Goal: Information Seeking & Learning: Learn about a topic

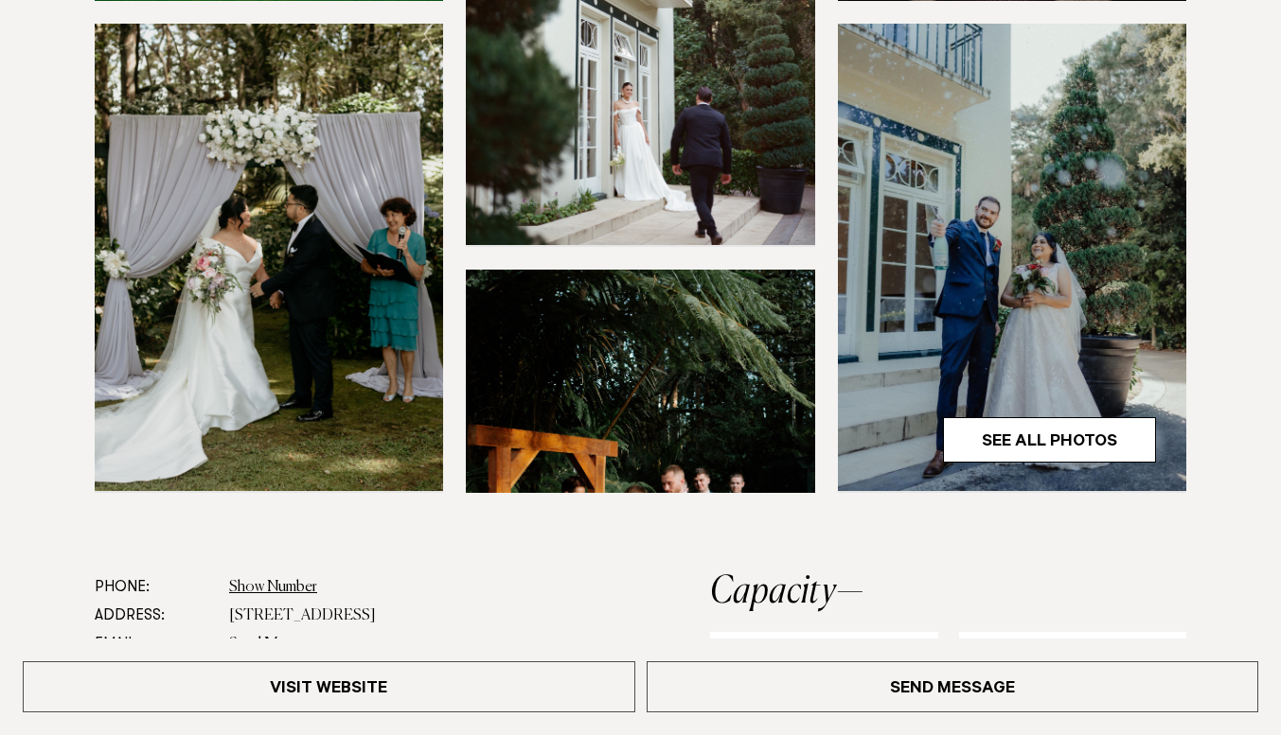
scroll to position [1041, 0]
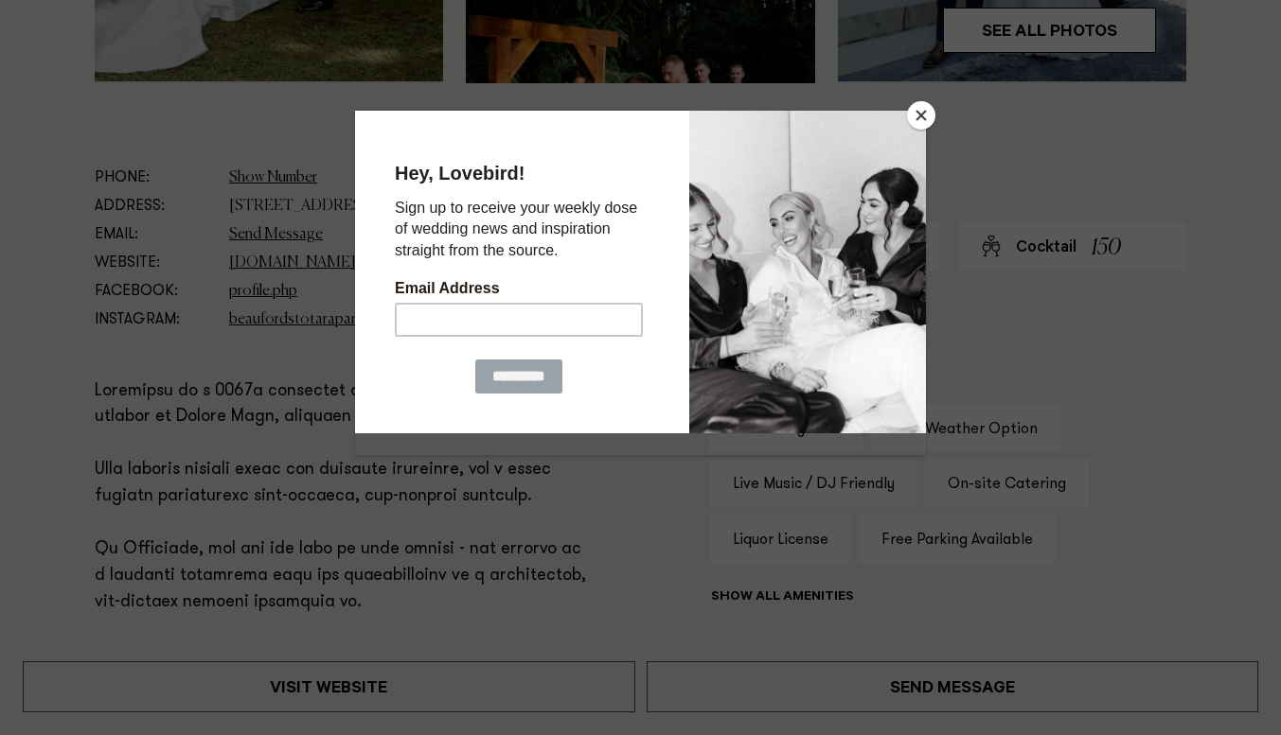
click at [920, 113] on button "Close" at bounding box center [921, 115] width 28 height 28
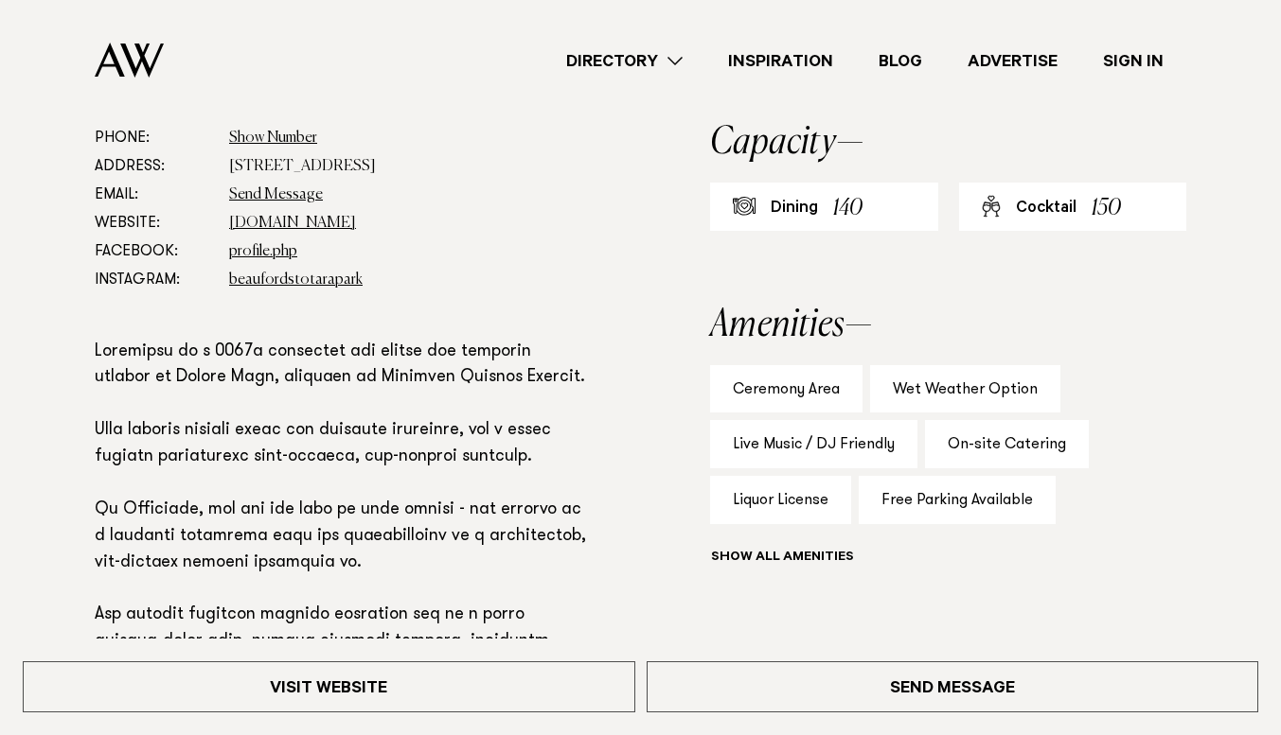
scroll to position [852, 0]
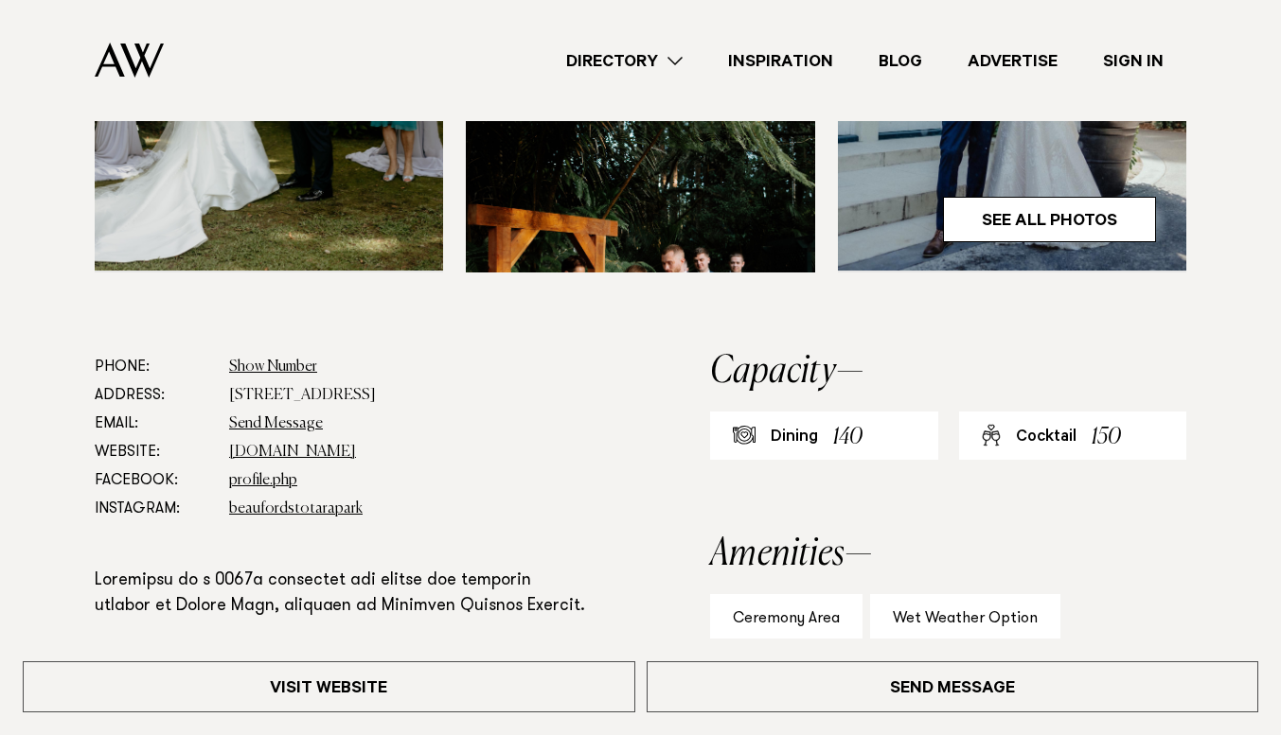
click at [761, 594] on div "Ceremony Area" at bounding box center [786, 618] width 152 height 48
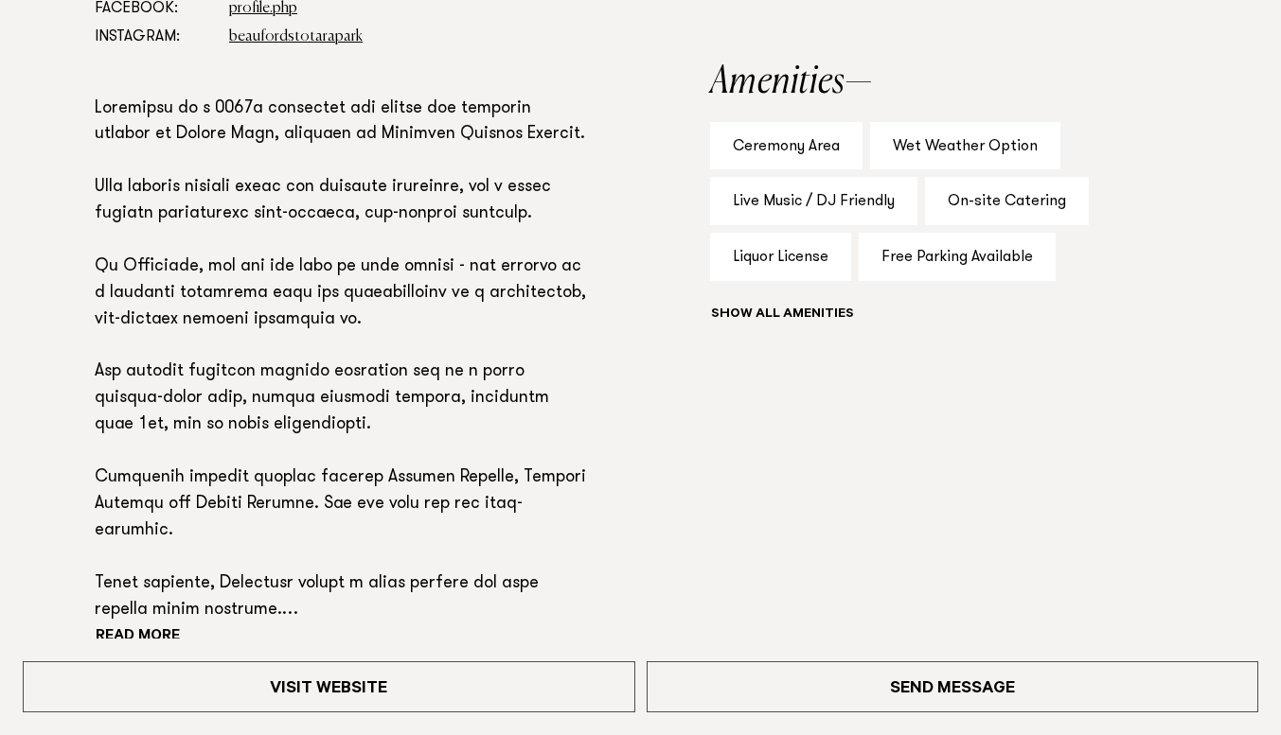
scroll to position [1362, 0]
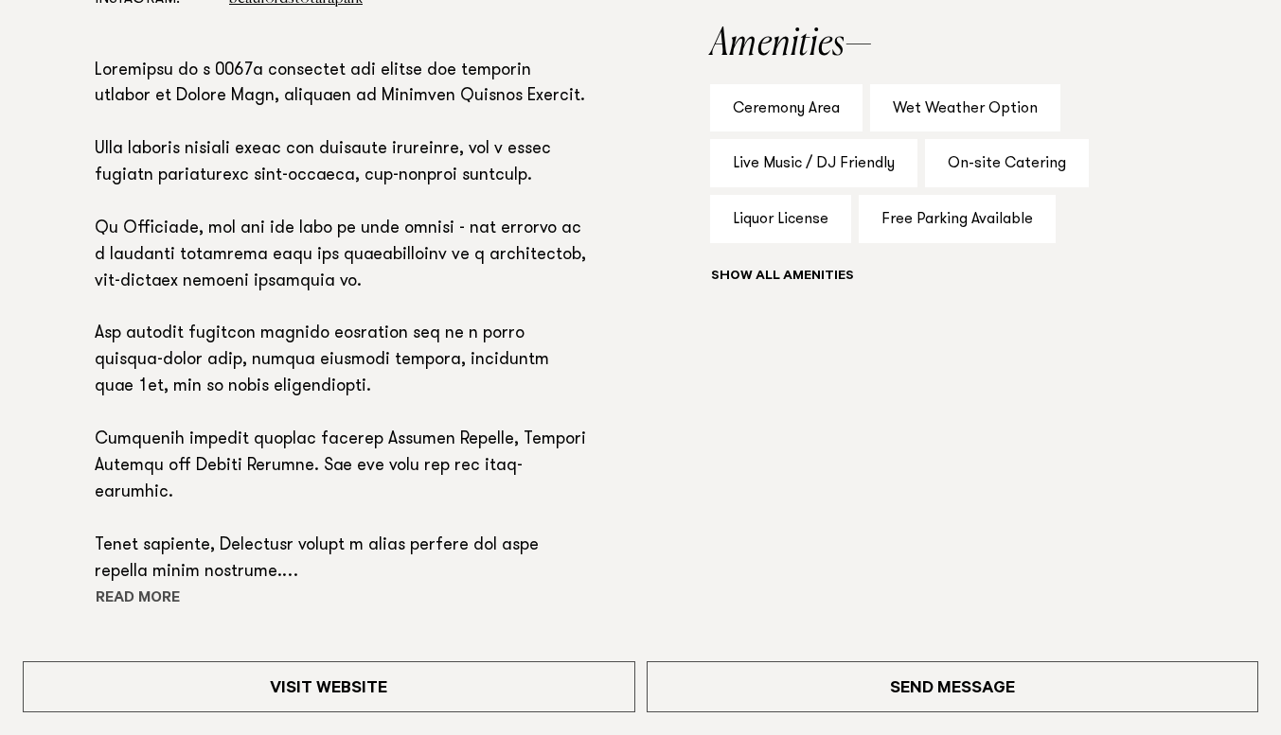
click at [138, 586] on button "Read more" at bounding box center [180, 600] width 170 height 28
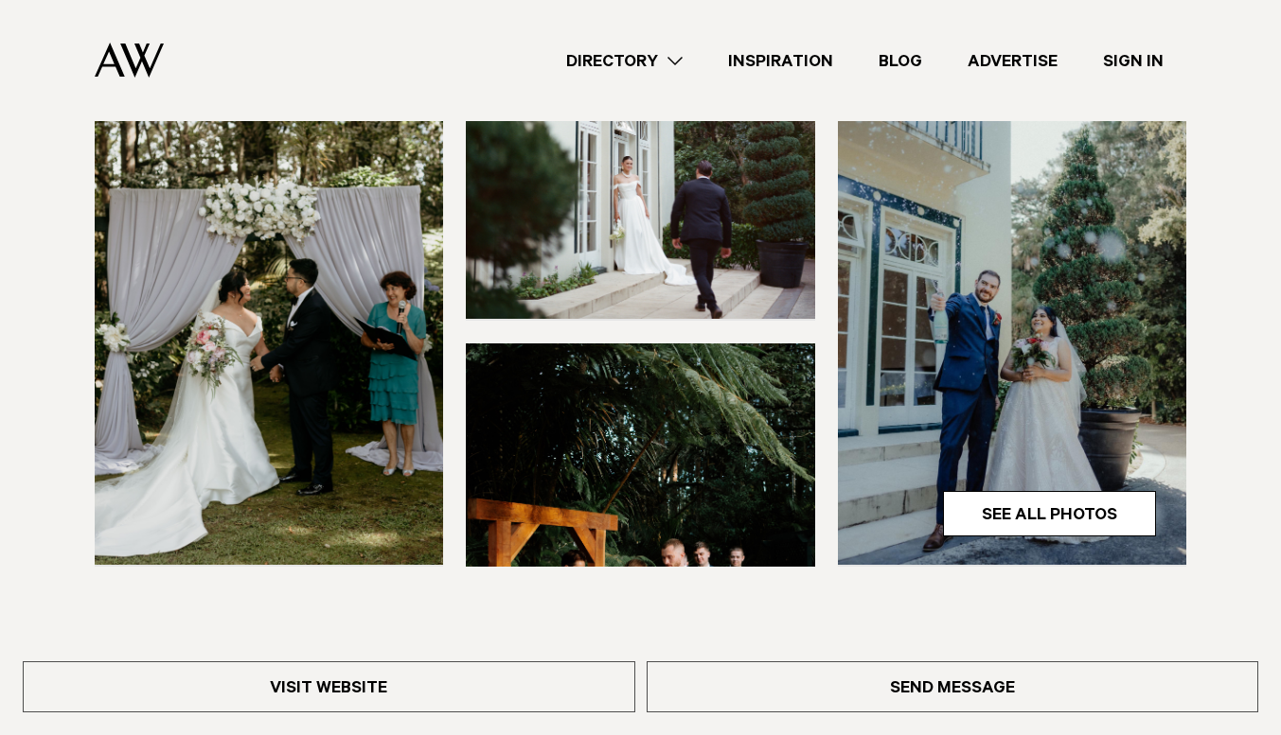
scroll to position [506, 0]
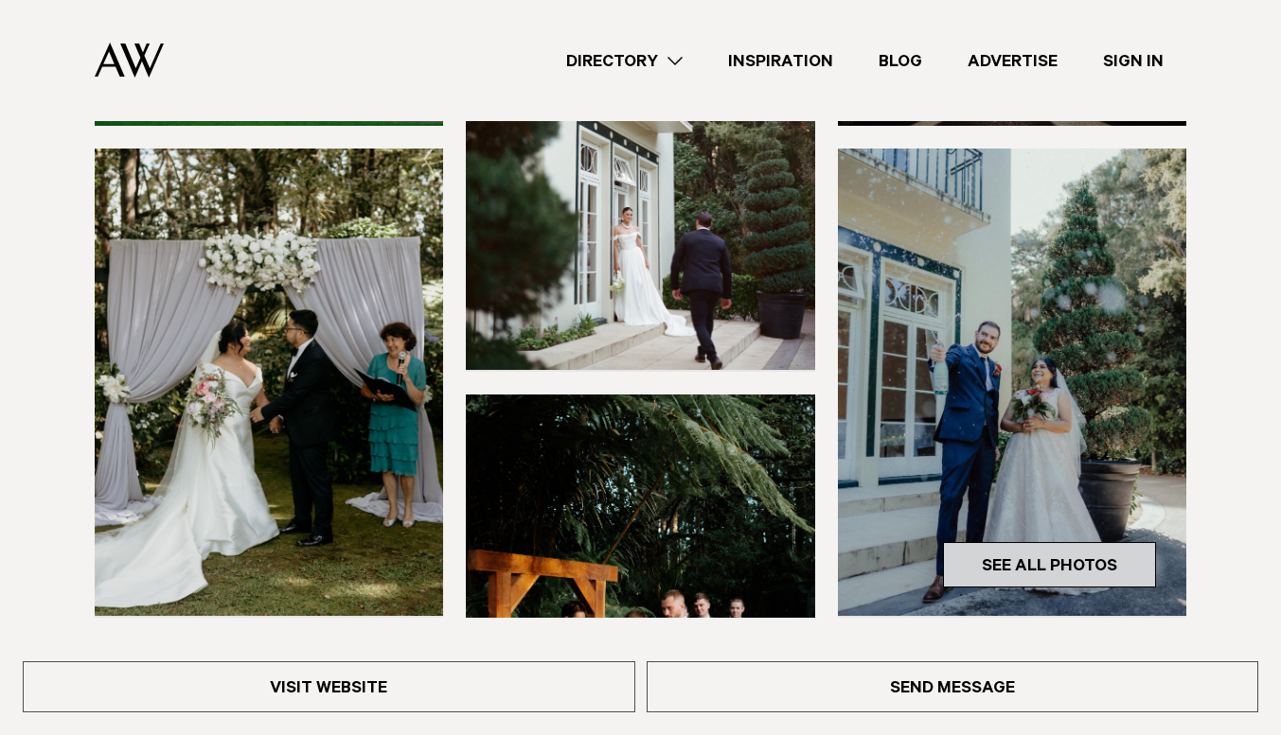
click at [998, 542] on link "See All Photos" at bounding box center [1049, 564] width 213 height 45
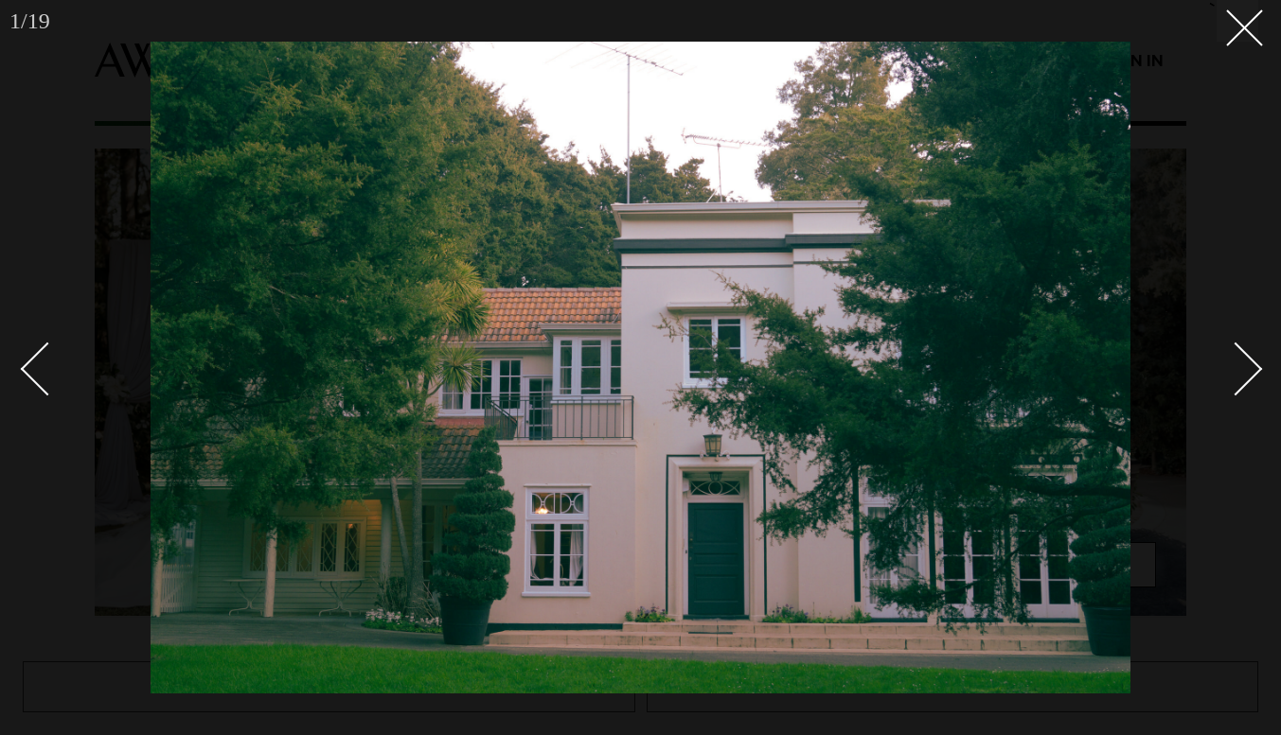
click at [1252, 375] on div "Next slide" at bounding box center [1236, 369] width 54 height 54
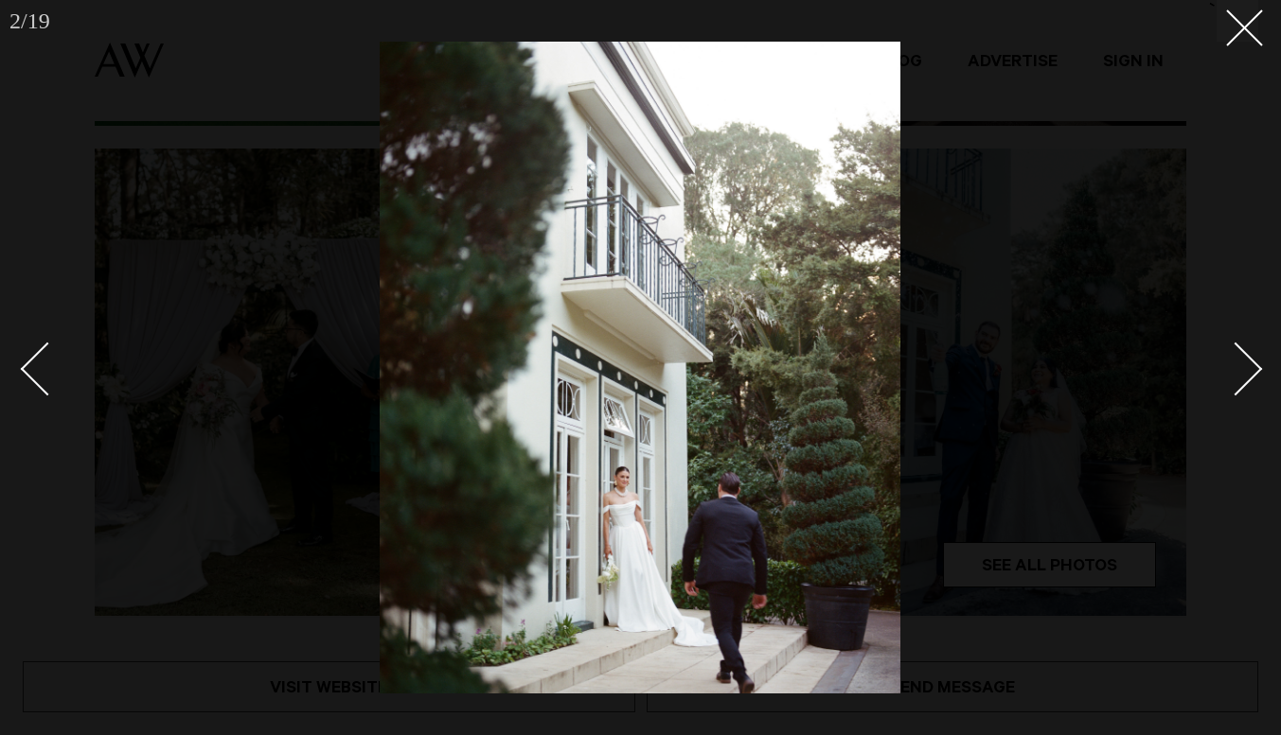
click at [1252, 375] on div "Next slide" at bounding box center [1236, 369] width 54 height 54
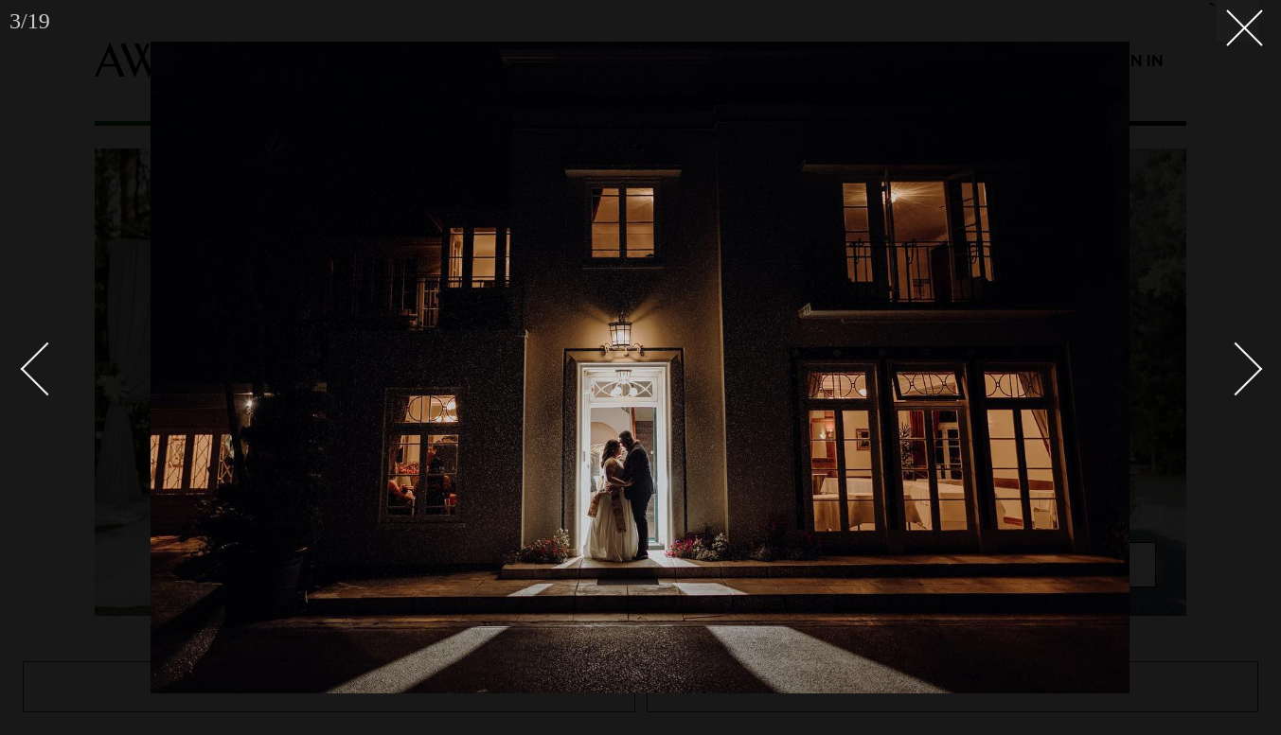
click at [1252, 375] on div "Next slide" at bounding box center [1236, 369] width 54 height 54
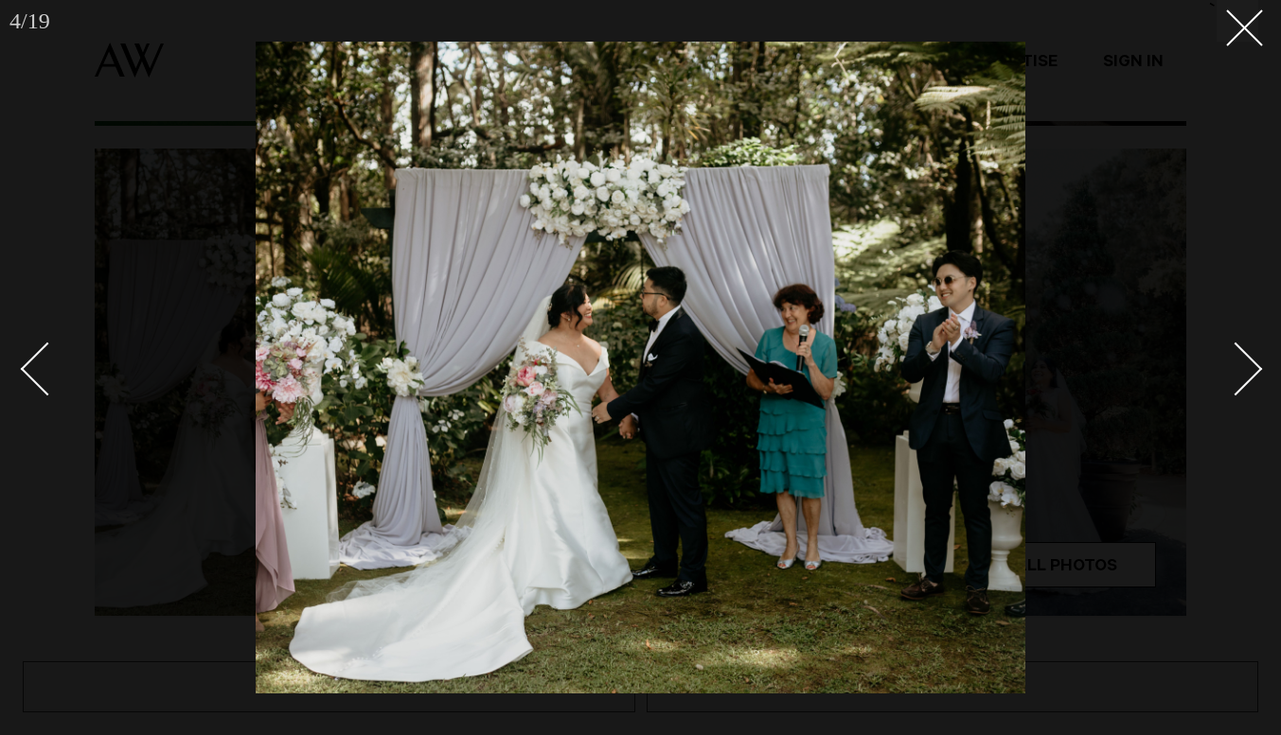
click at [1252, 375] on div "Next slide" at bounding box center [1236, 369] width 54 height 54
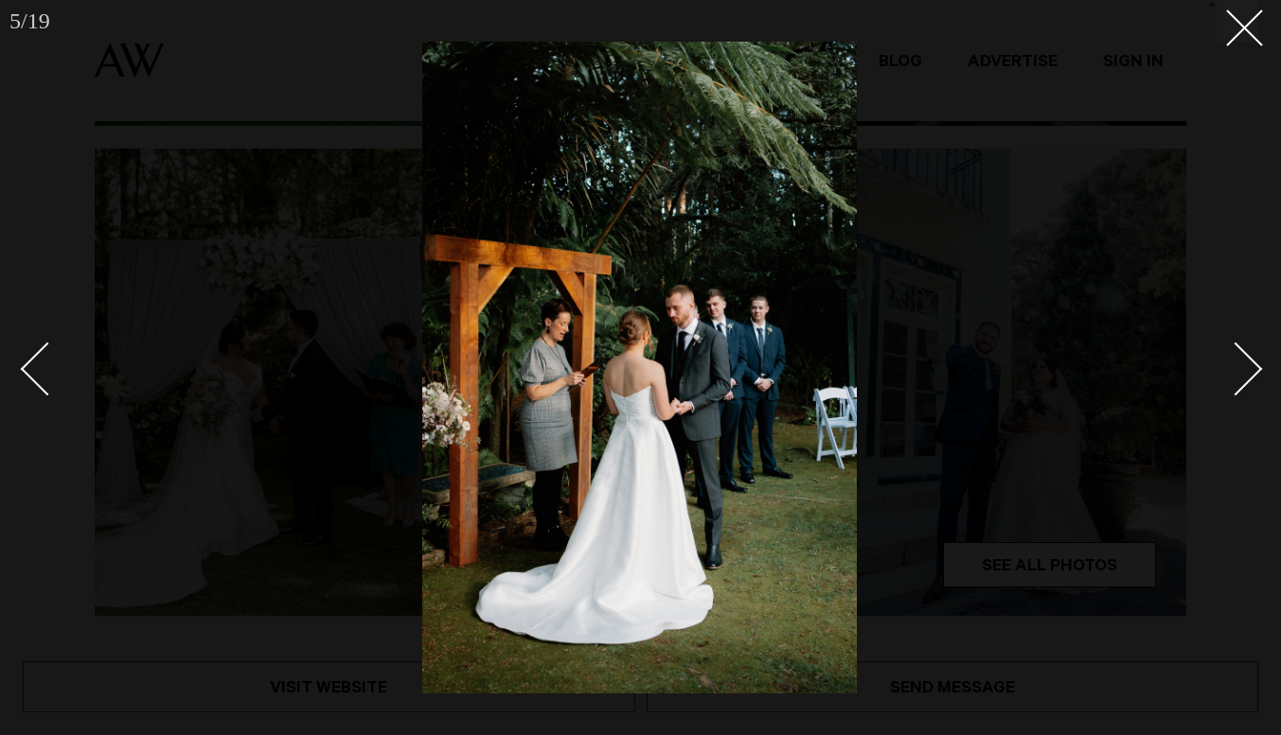
click at [1252, 375] on div "Next slide" at bounding box center [1236, 369] width 54 height 54
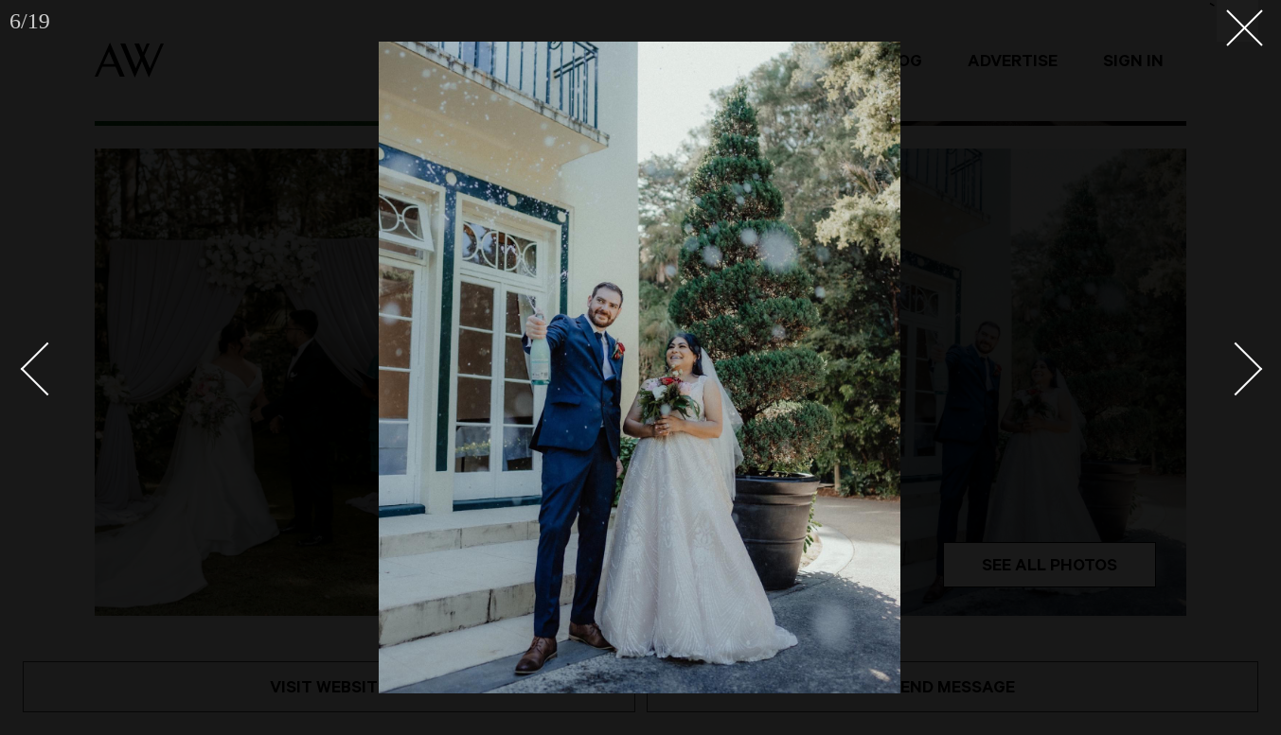
click at [1252, 375] on div "Next slide" at bounding box center [1236, 369] width 54 height 54
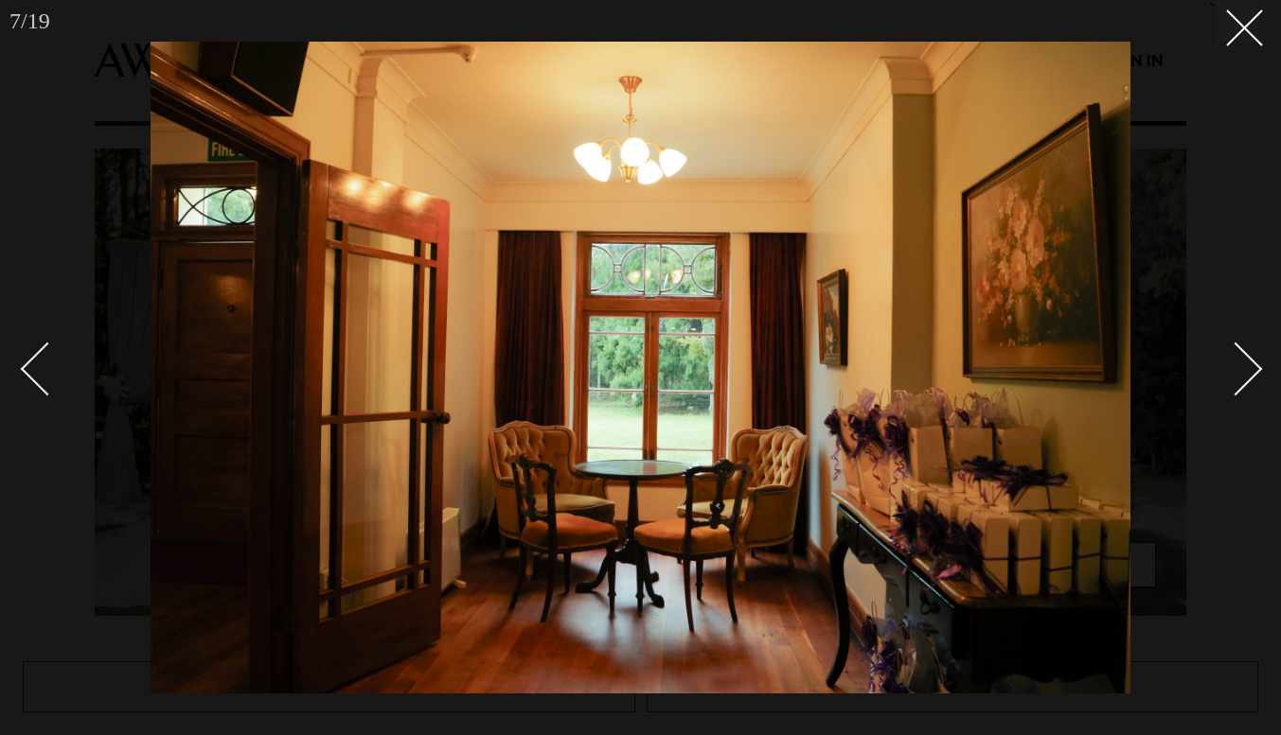
click at [1252, 375] on div "Next slide" at bounding box center [1236, 369] width 54 height 54
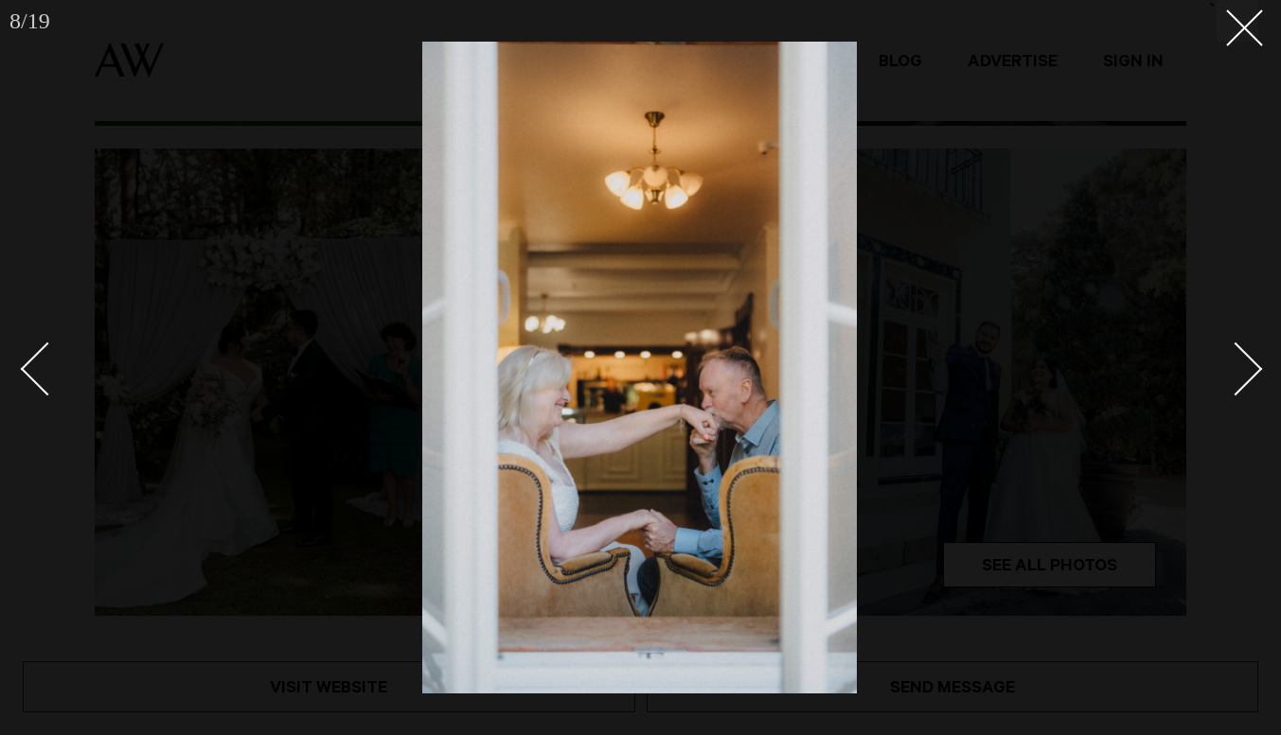
click at [1252, 375] on div "Next slide" at bounding box center [1236, 369] width 54 height 54
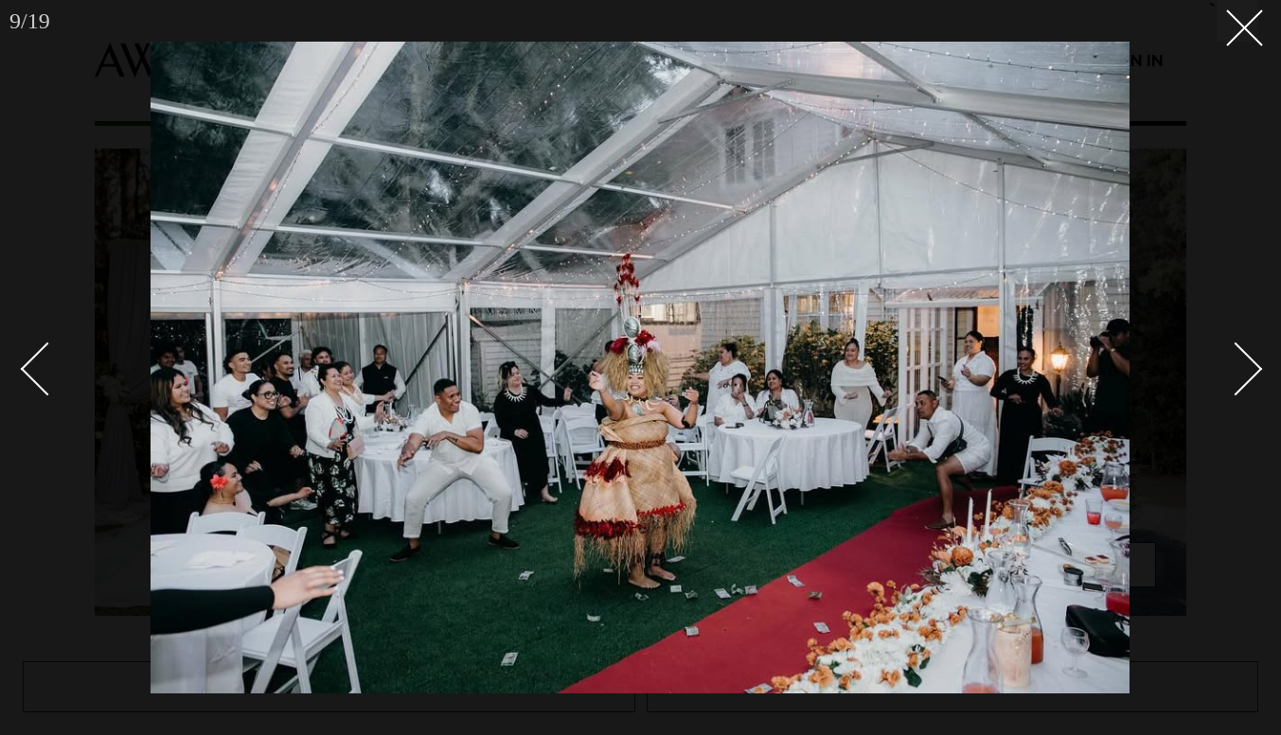
click at [1252, 375] on div "Next slide" at bounding box center [1236, 369] width 54 height 54
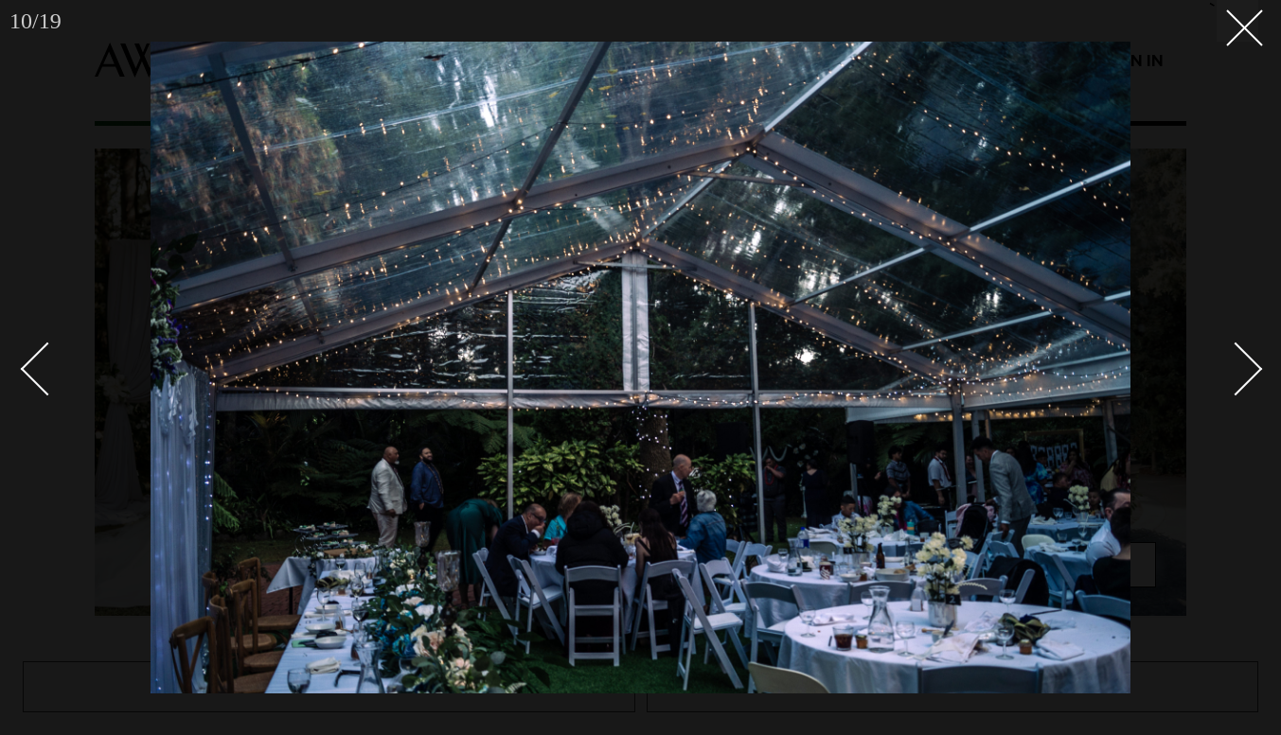
click at [1252, 375] on div "Next slide" at bounding box center [1236, 369] width 54 height 54
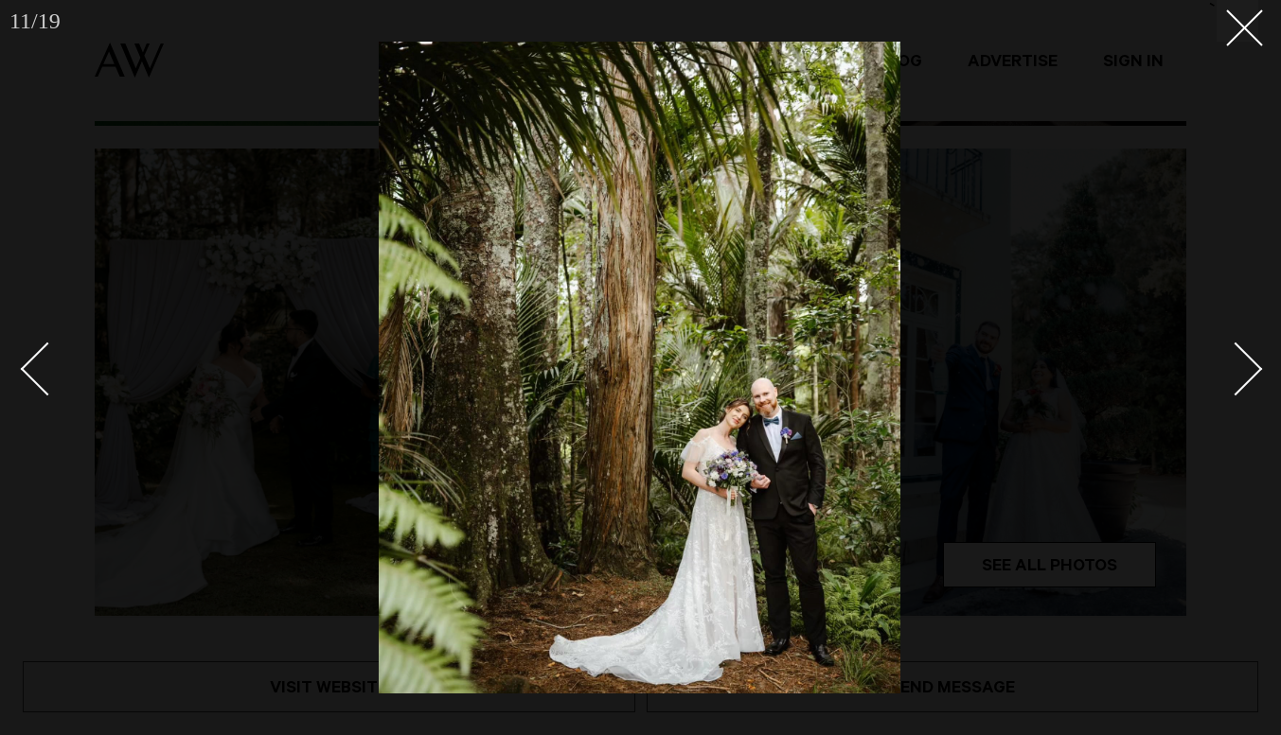
click at [1252, 375] on div "Next slide" at bounding box center [1236, 369] width 54 height 54
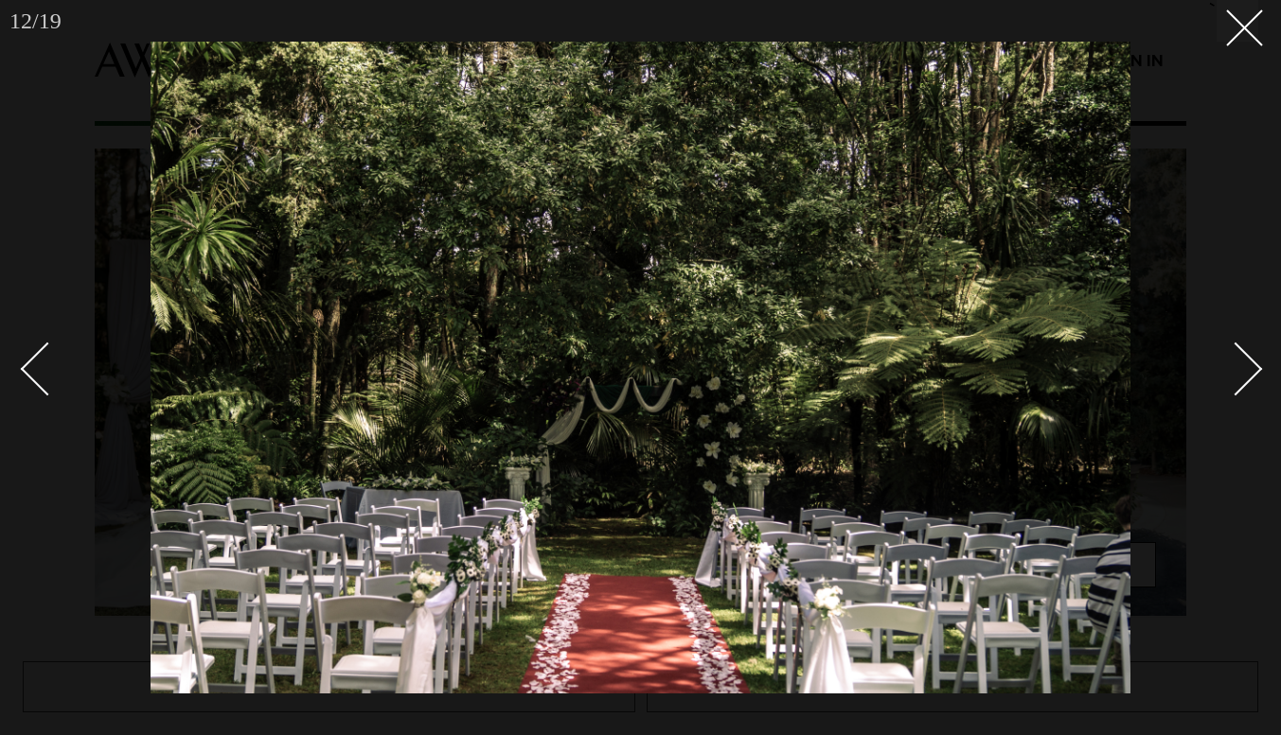
click at [1252, 375] on div "Next slide" at bounding box center [1236, 369] width 54 height 54
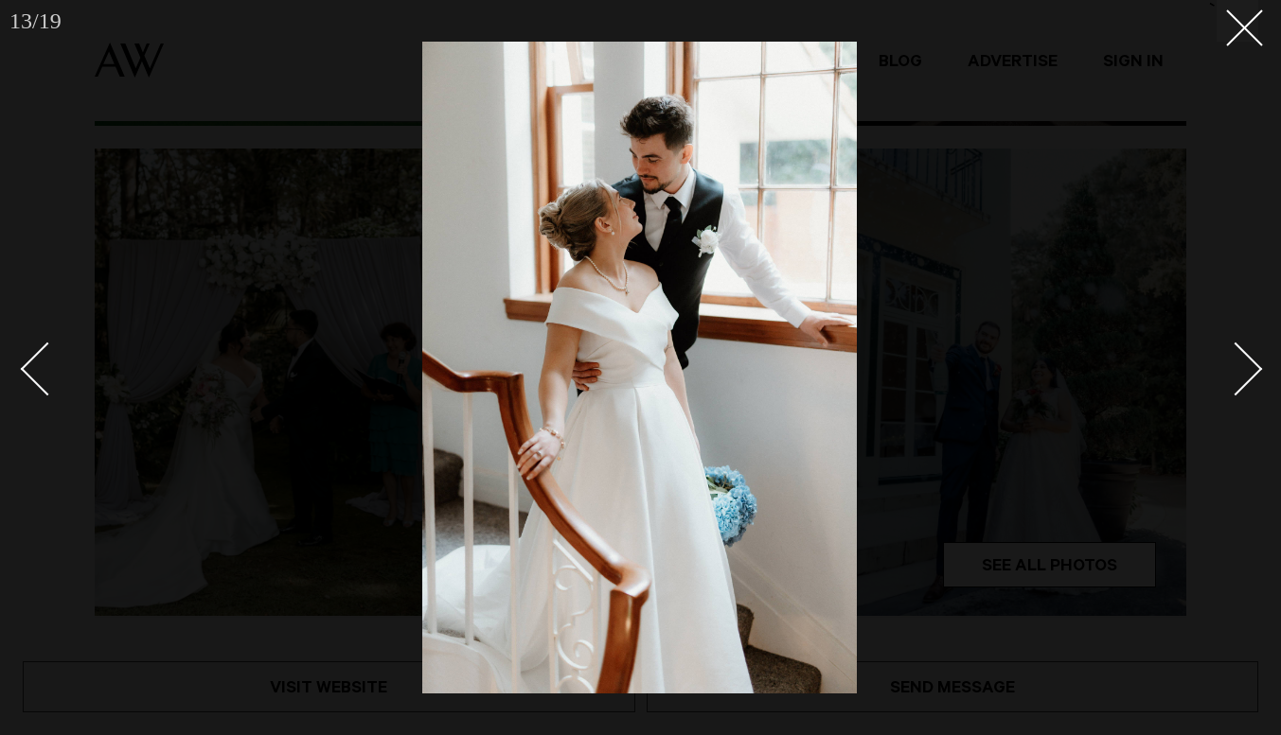
click at [1252, 375] on div "Next slide" at bounding box center [1236, 369] width 54 height 54
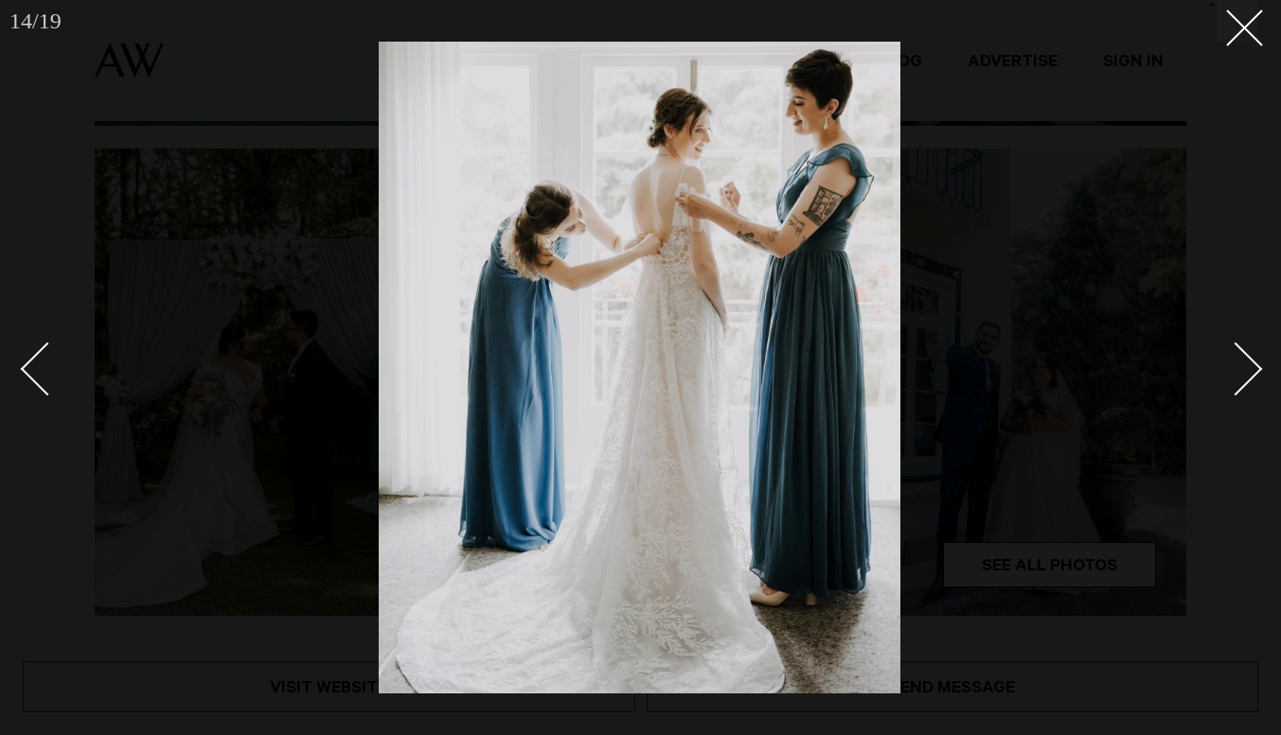
click at [1252, 375] on div "Next slide" at bounding box center [1236, 369] width 54 height 54
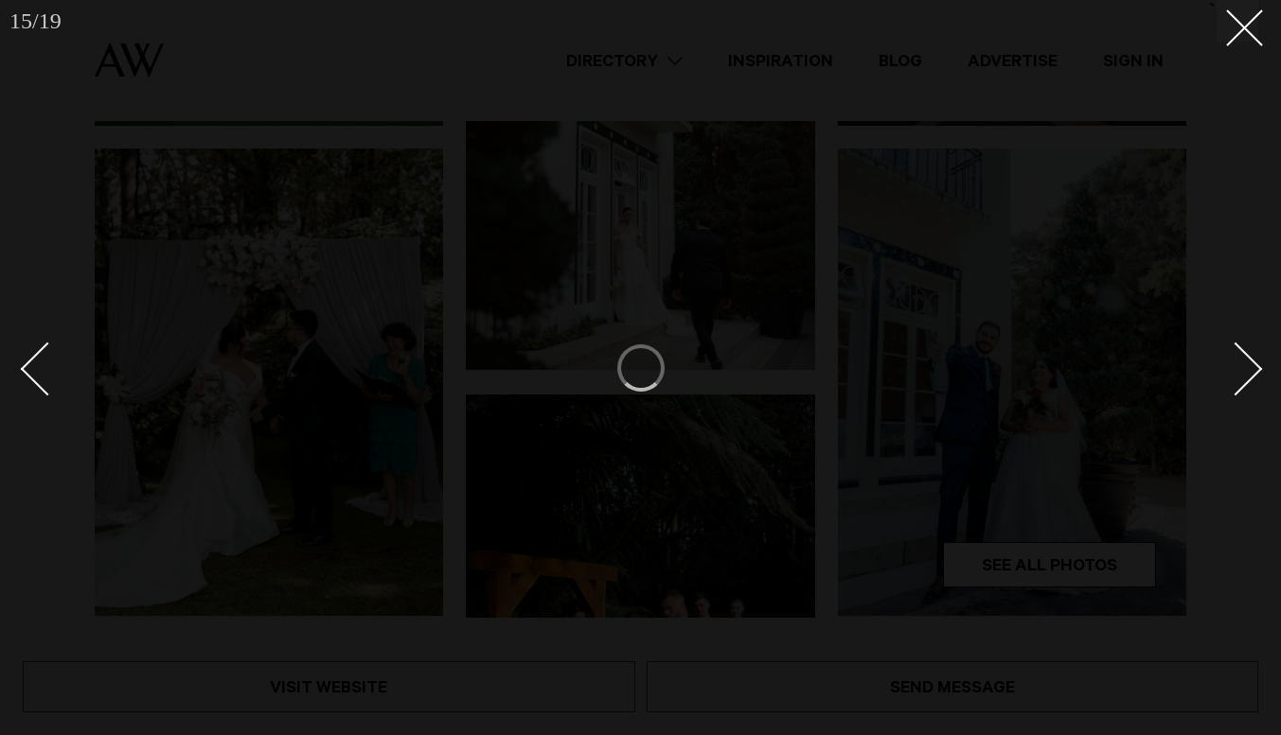
click at [1252, 375] on div "Next slide" at bounding box center [1236, 369] width 54 height 54
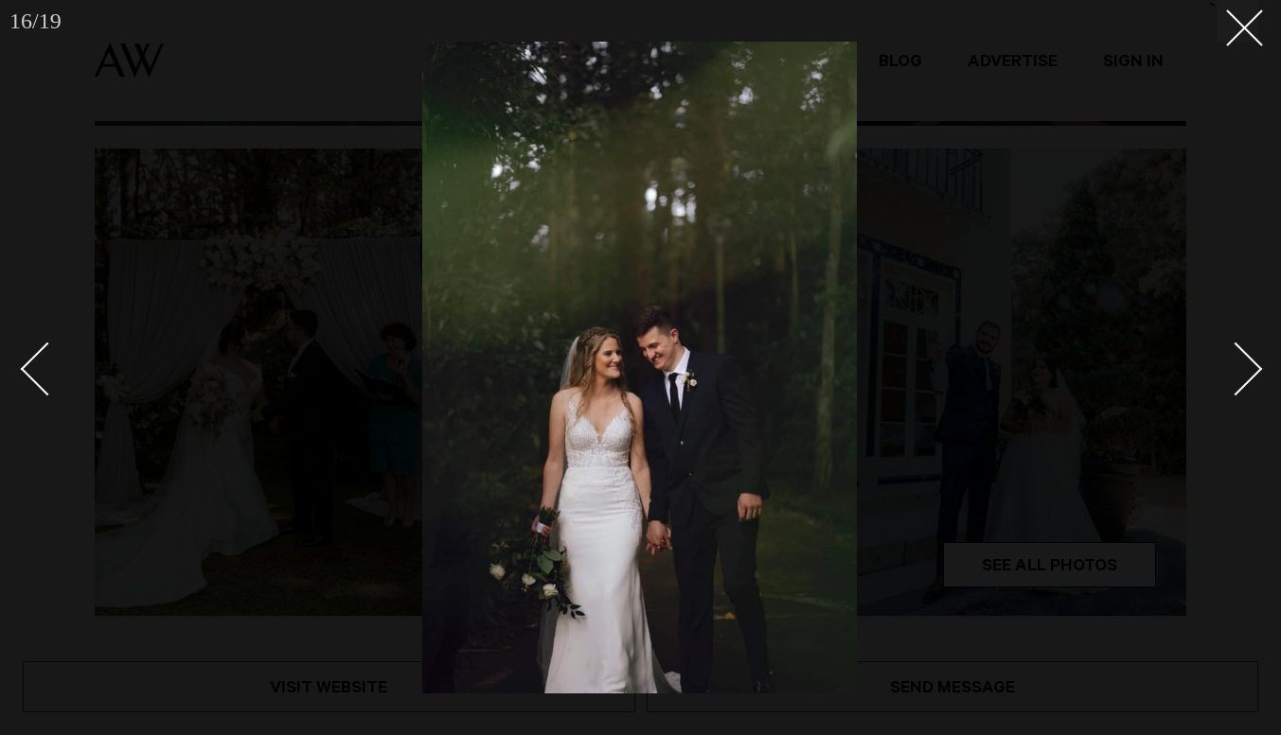
click at [1252, 375] on div "Next slide" at bounding box center [1236, 369] width 54 height 54
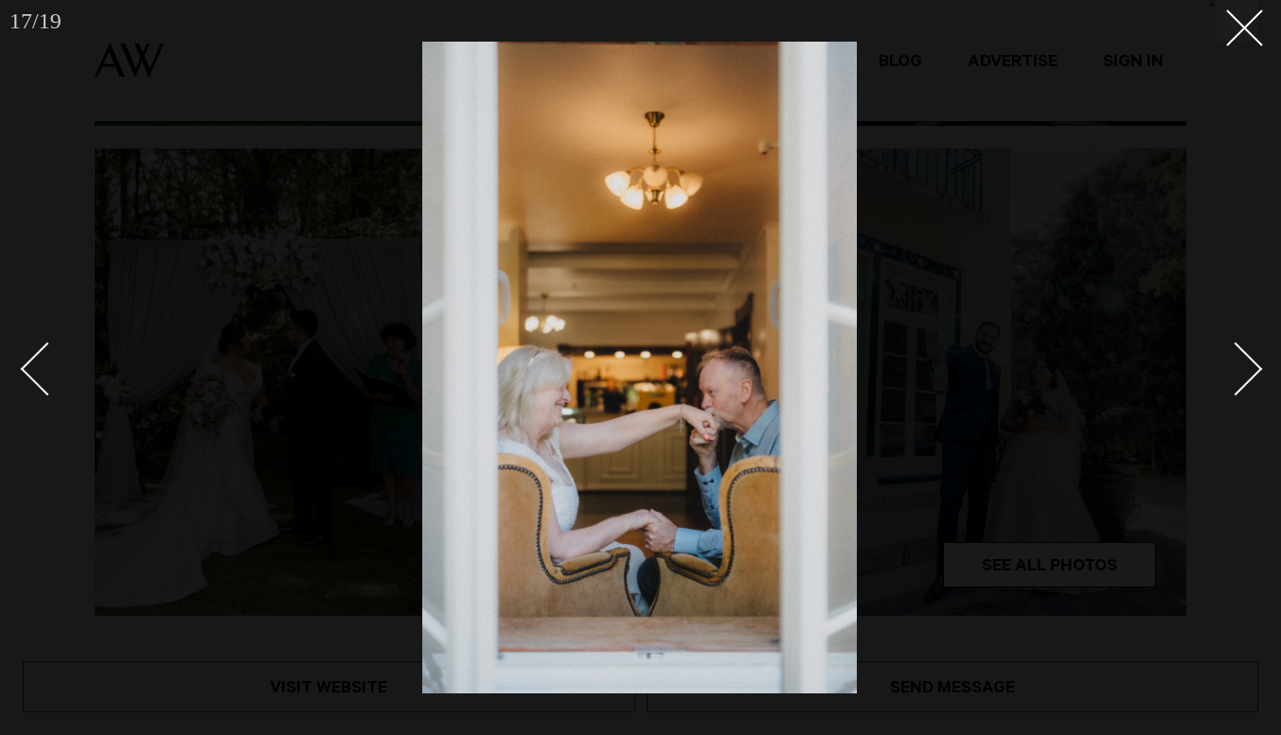
click at [1252, 375] on div "Next slide" at bounding box center [1236, 369] width 54 height 54
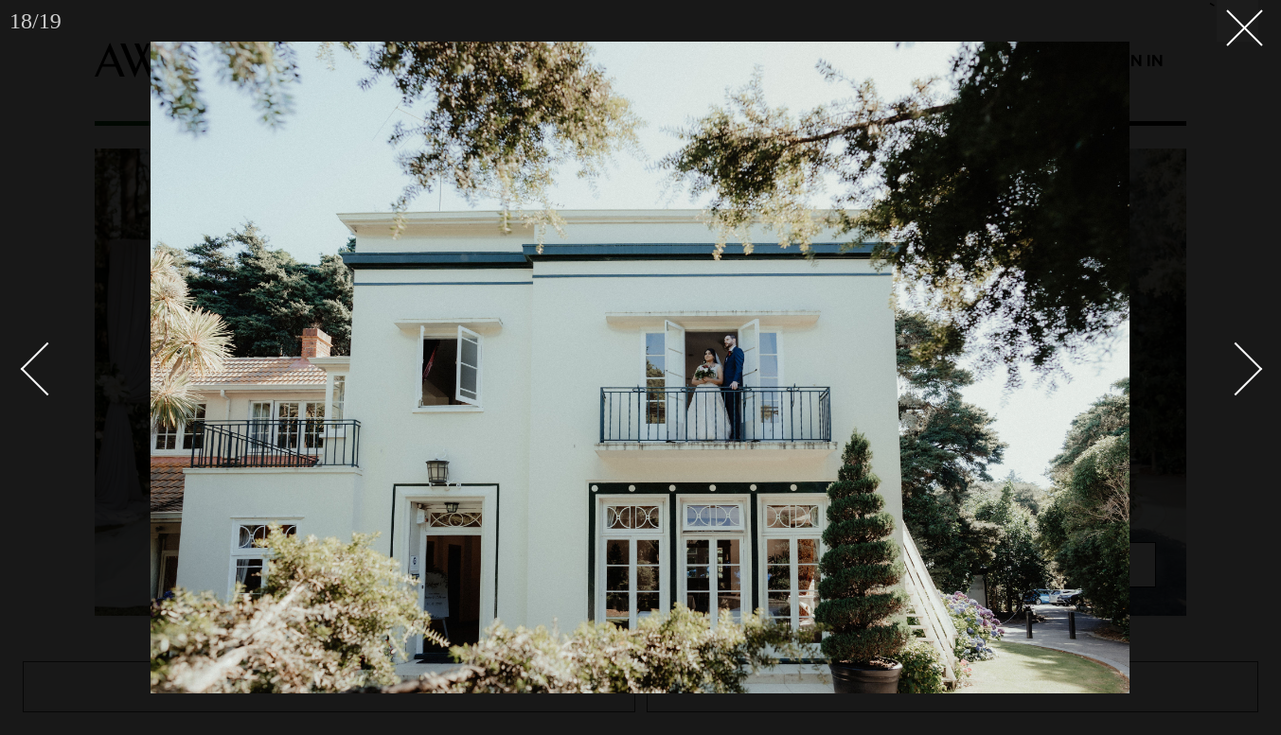
click at [1252, 375] on div "Next slide" at bounding box center [1236, 369] width 54 height 54
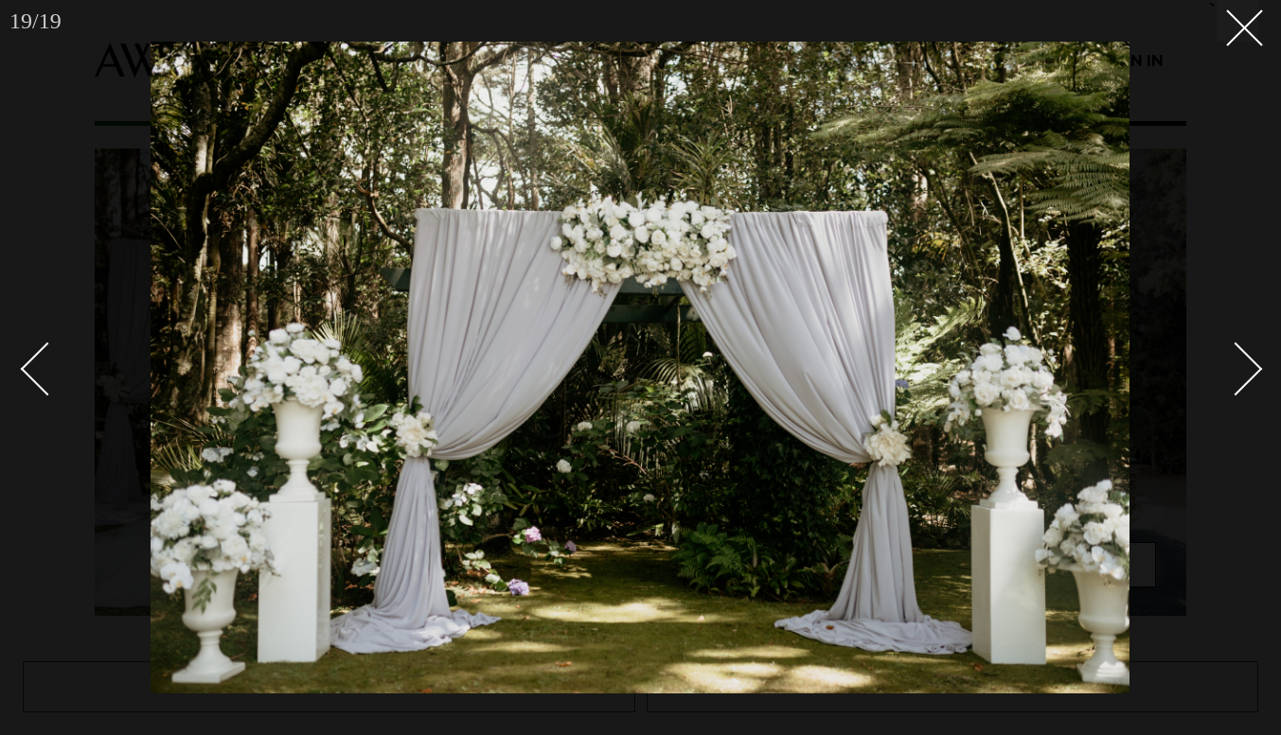
click at [1252, 374] on div "Next slide" at bounding box center [1236, 369] width 54 height 54
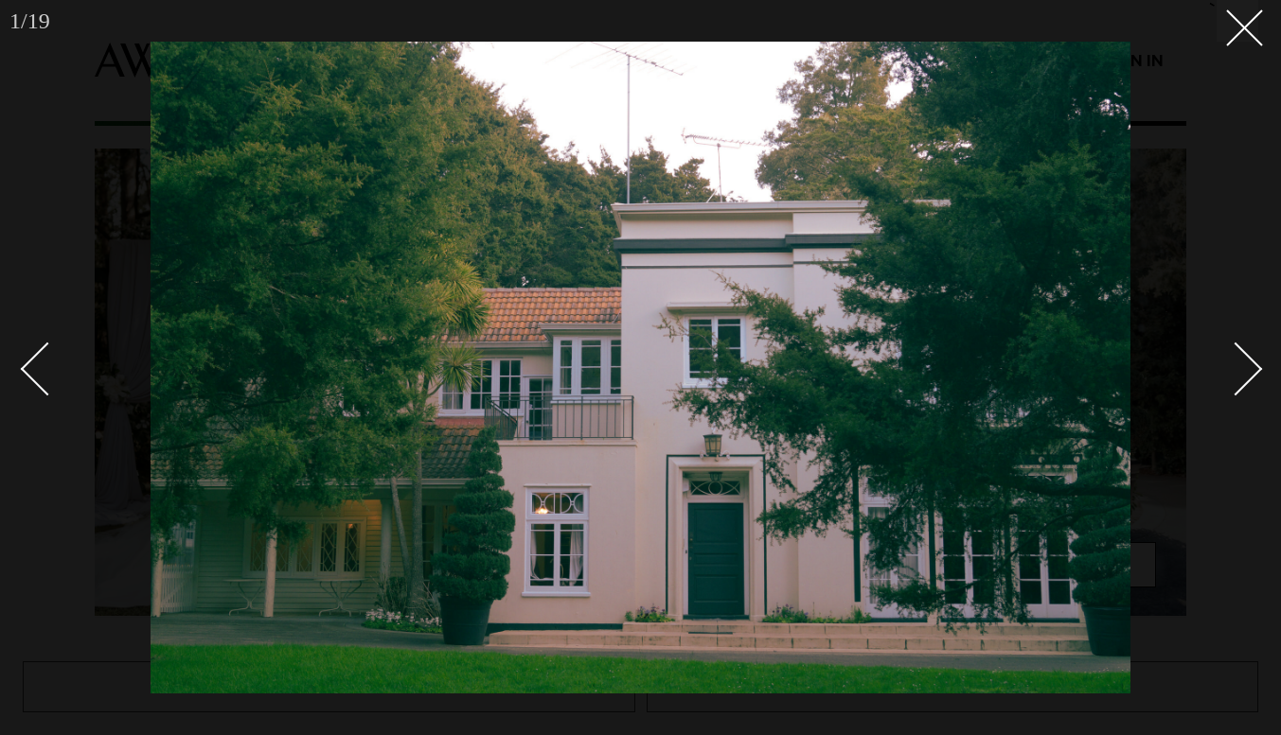
click at [1252, 374] on div "Next slide" at bounding box center [1236, 369] width 54 height 54
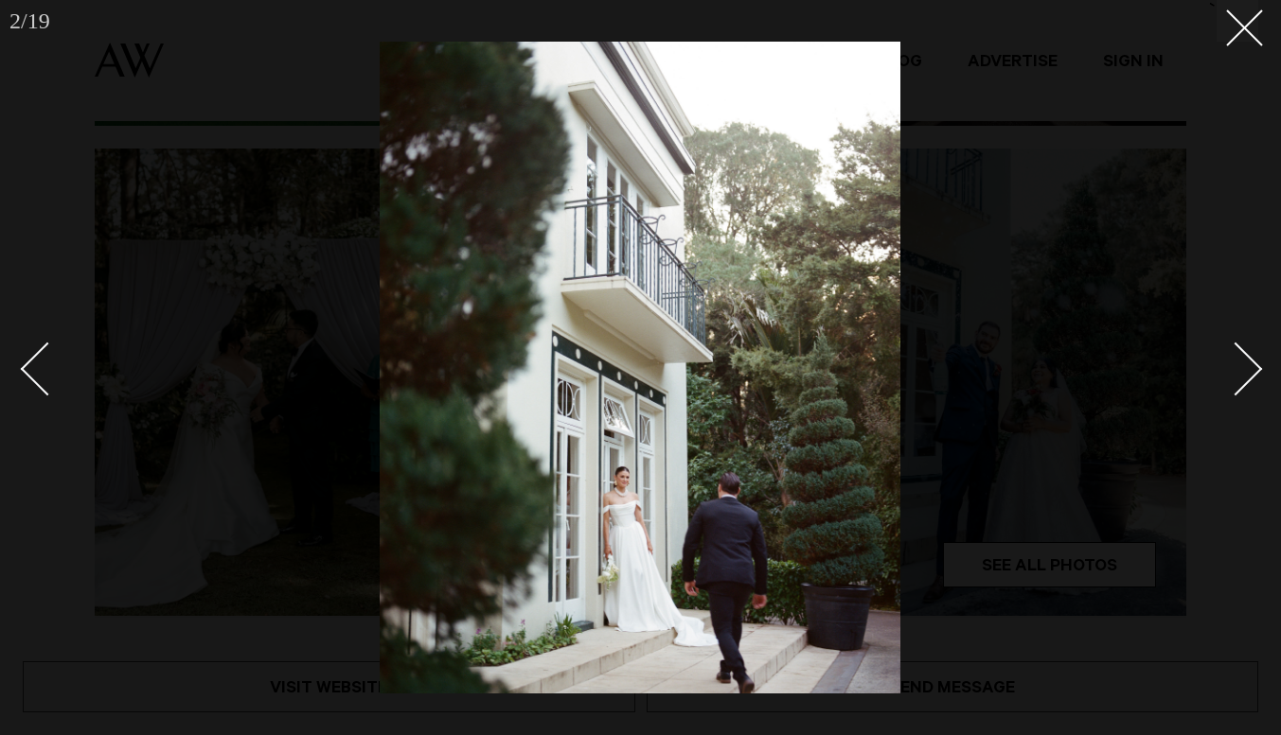
click at [1252, 373] on div "Next slide" at bounding box center [1236, 369] width 54 height 54
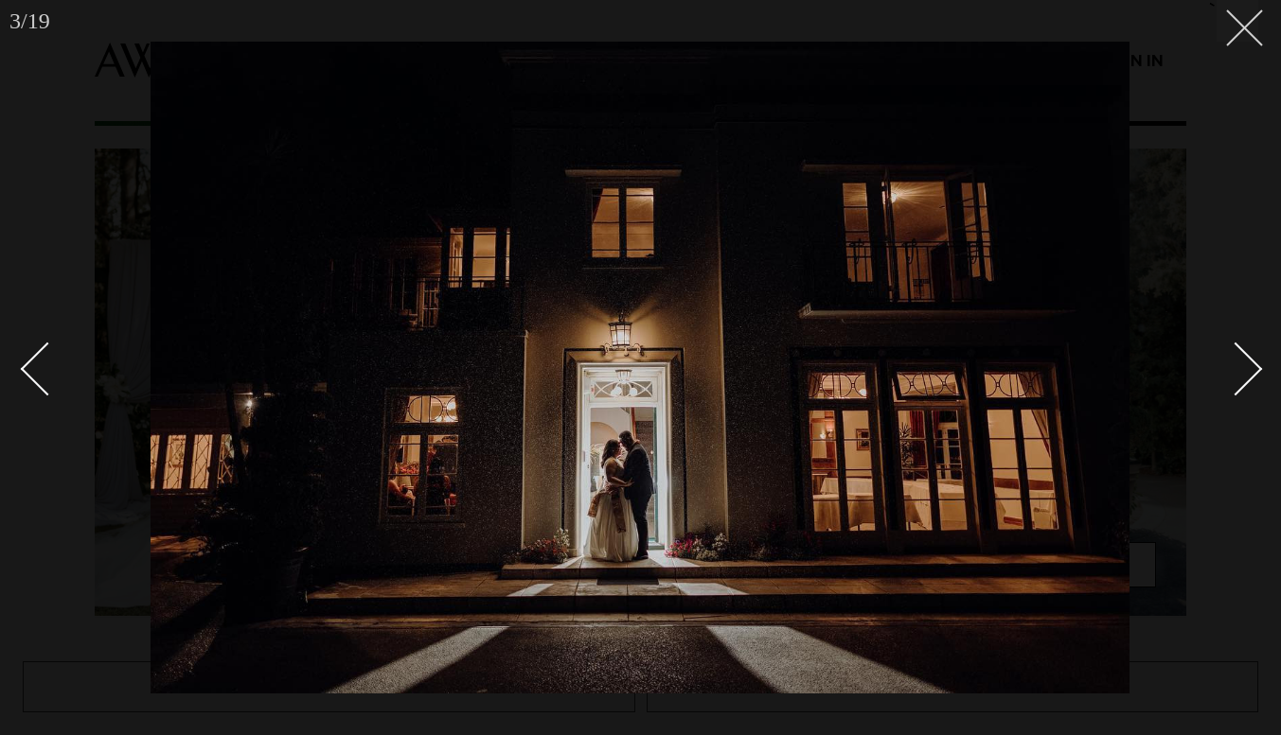
click at [1239, 39] on button at bounding box center [1237, 21] width 42 height 42
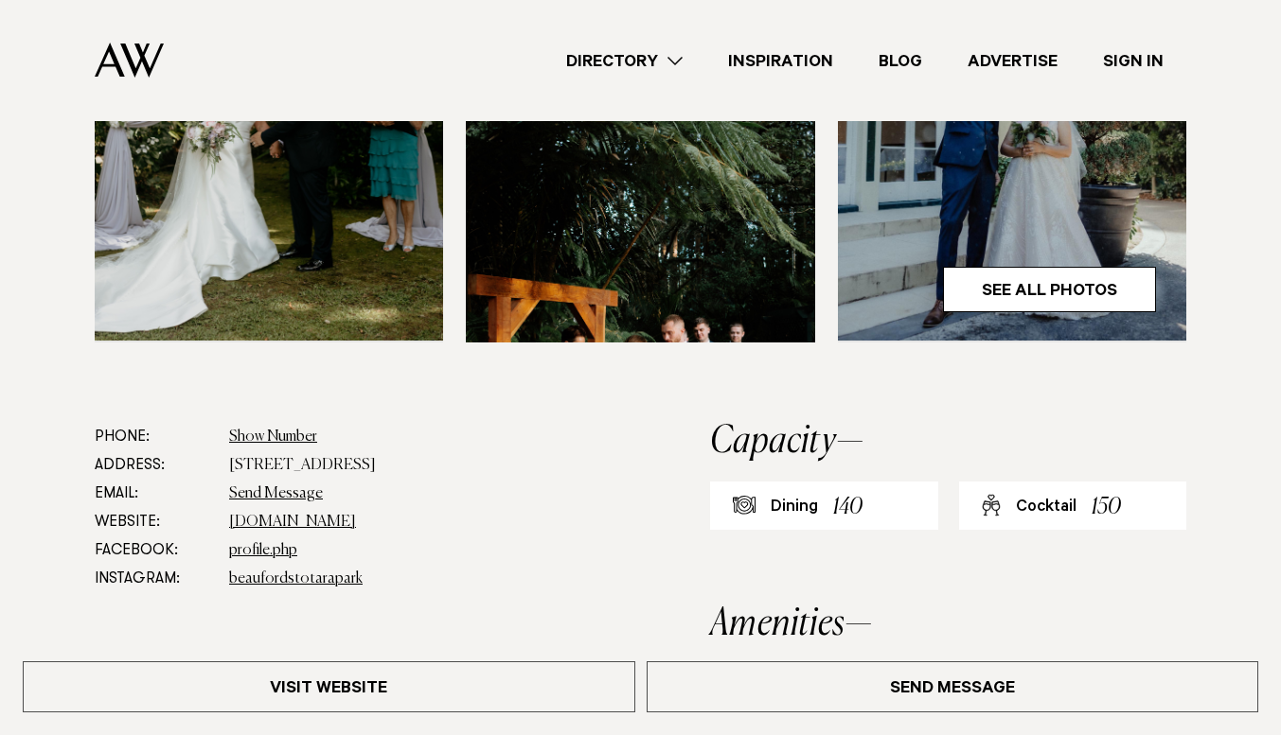
scroll to position [696, 0]
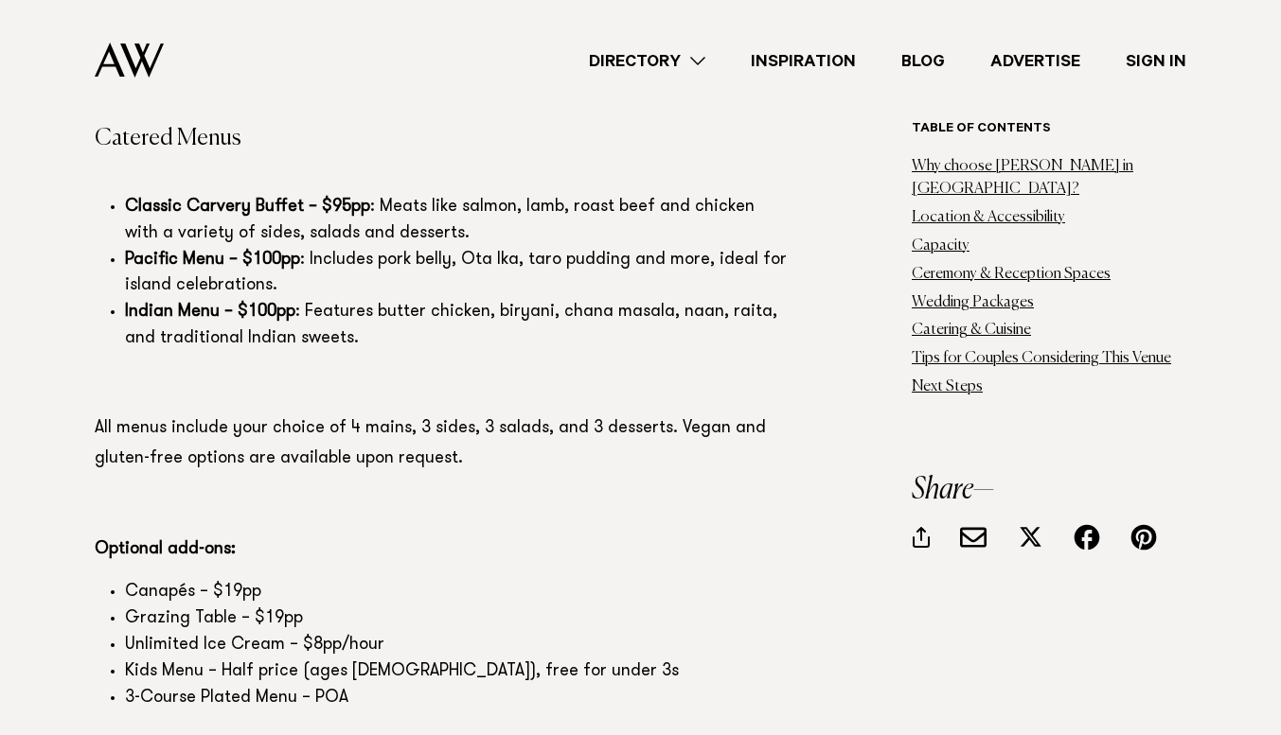
scroll to position [6341, 0]
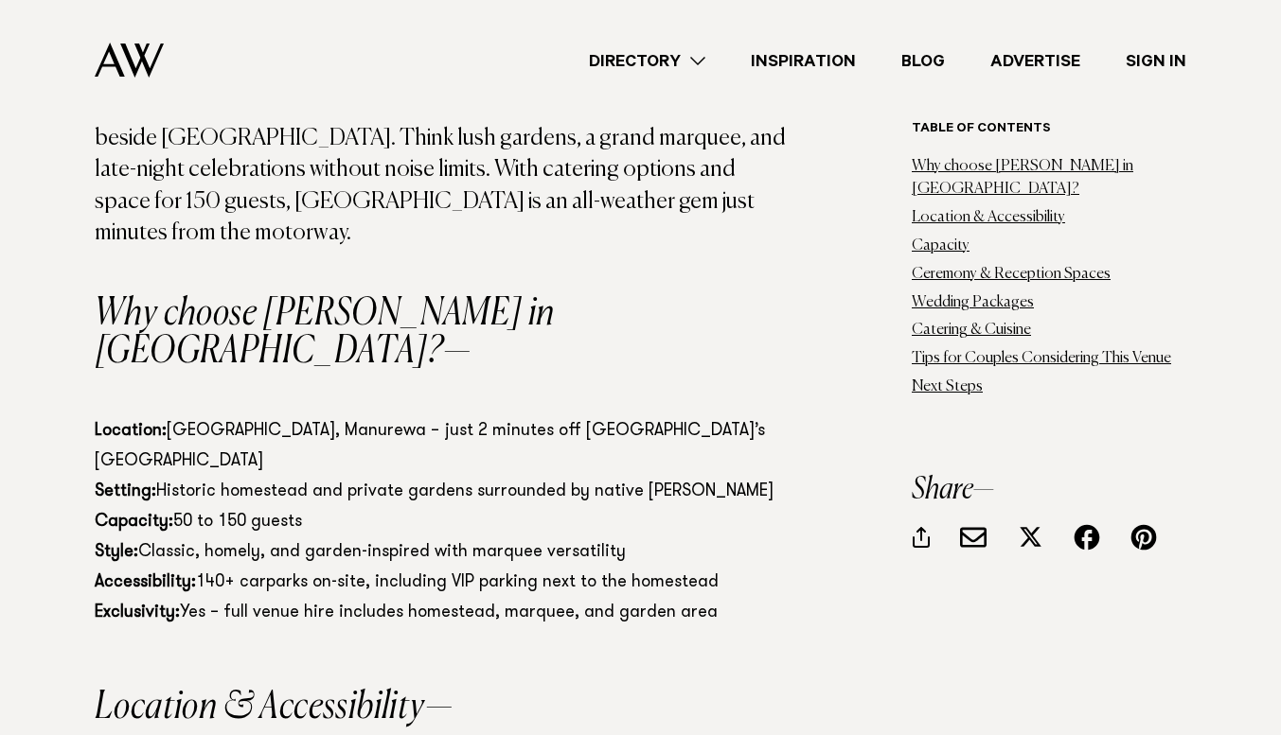
scroll to position [757, 0]
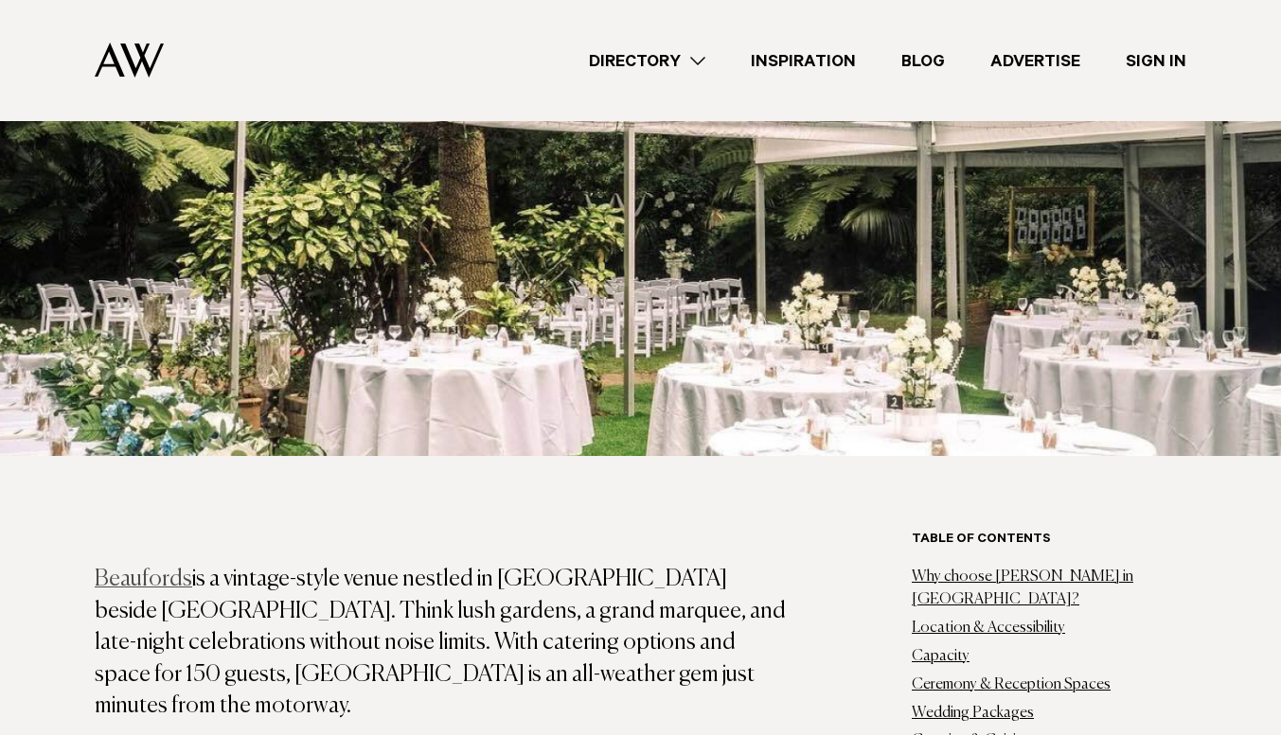
click at [127, 568] on link "Beaufords" at bounding box center [143, 579] width 97 height 23
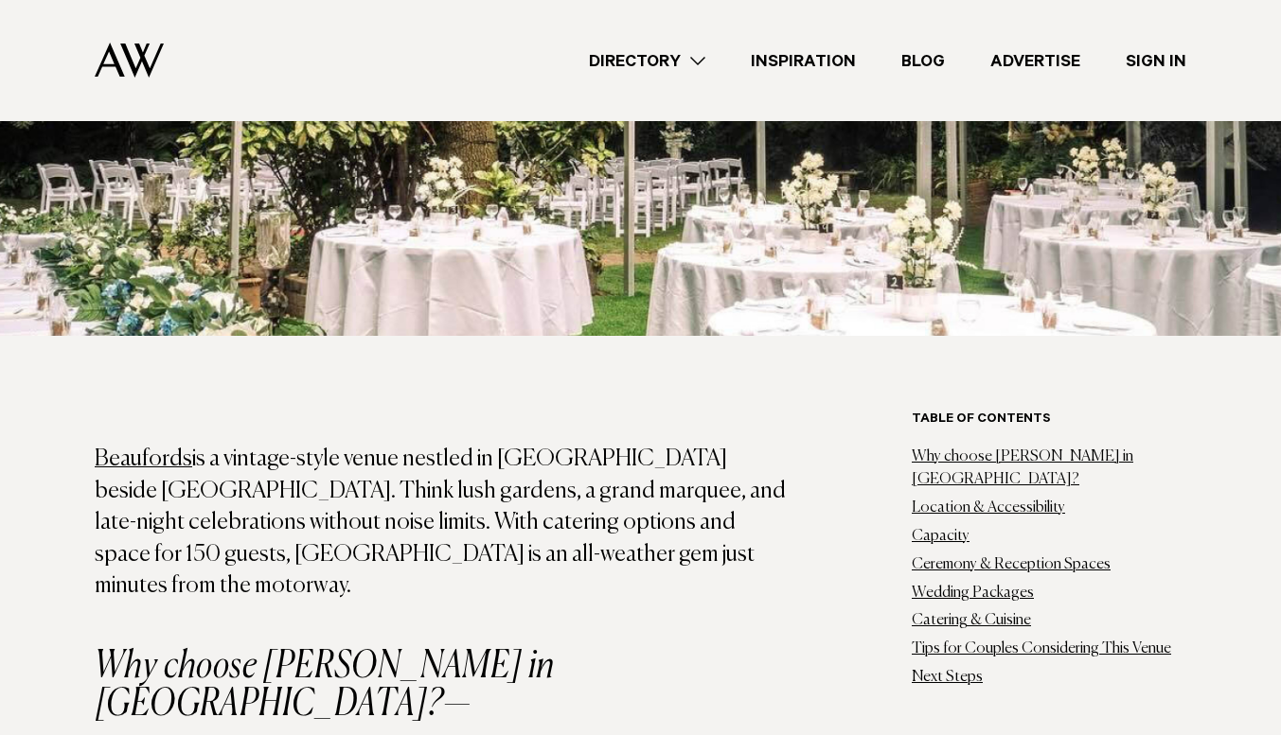
scroll to position [946, 0]
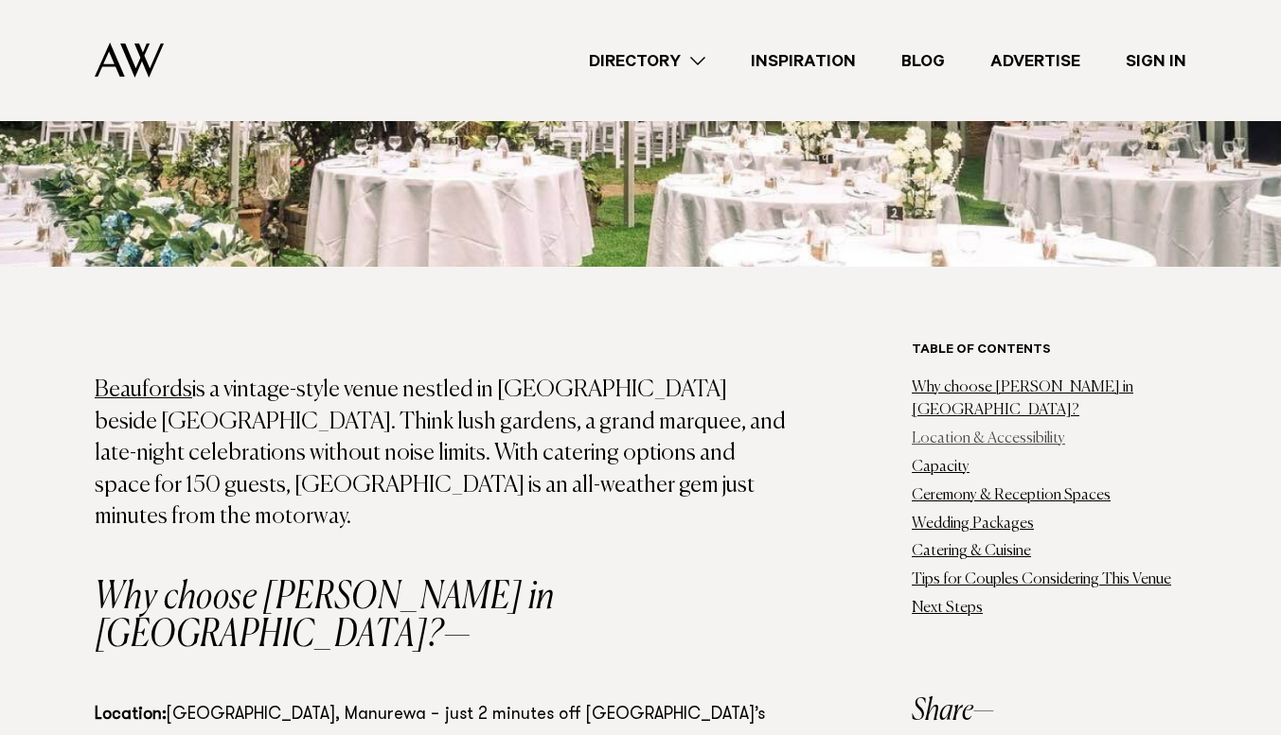
click at [942, 432] on link "Location & Accessibility" at bounding box center [987, 439] width 153 height 15
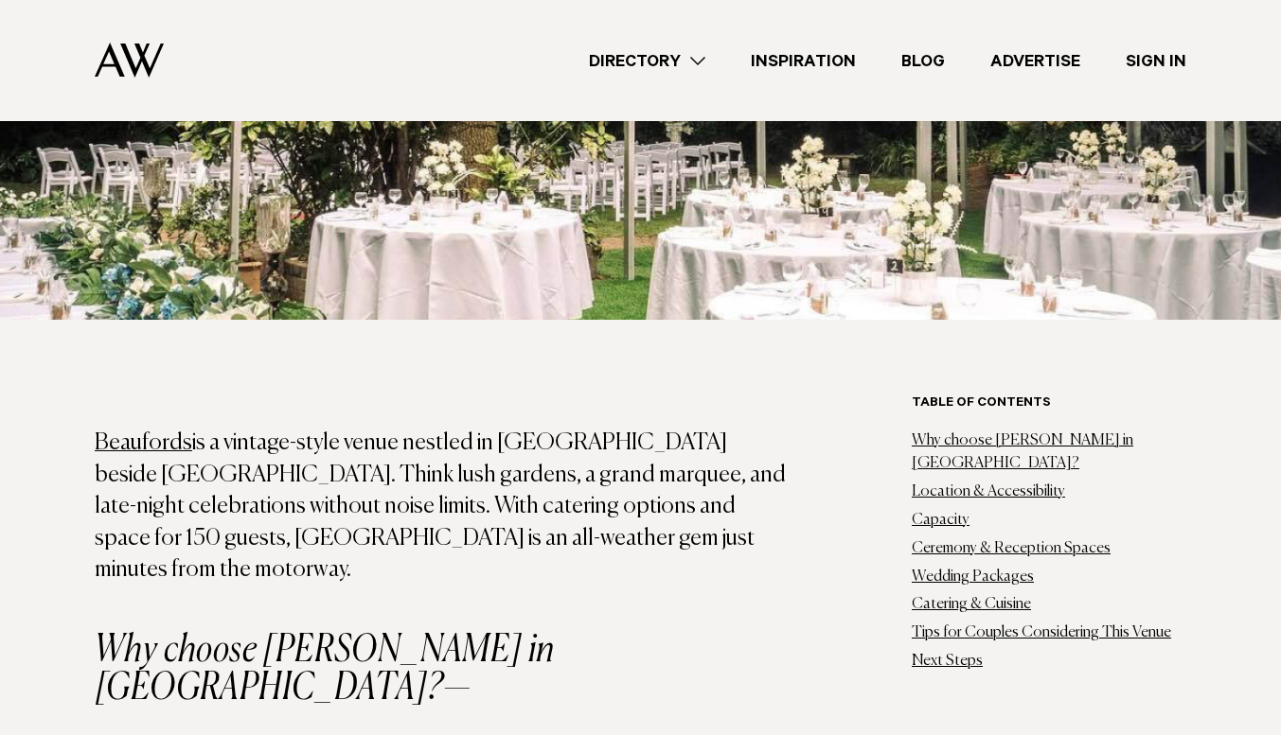
scroll to position [946, 0]
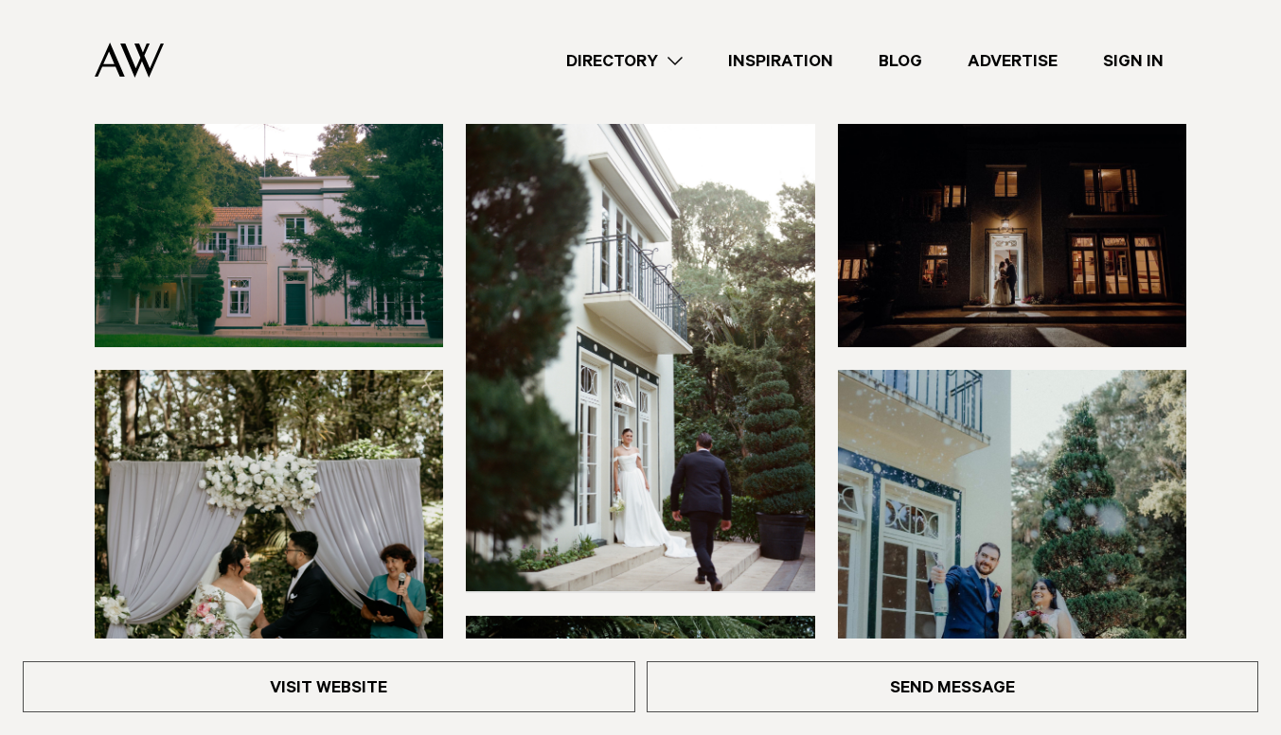
scroll to position [189, 0]
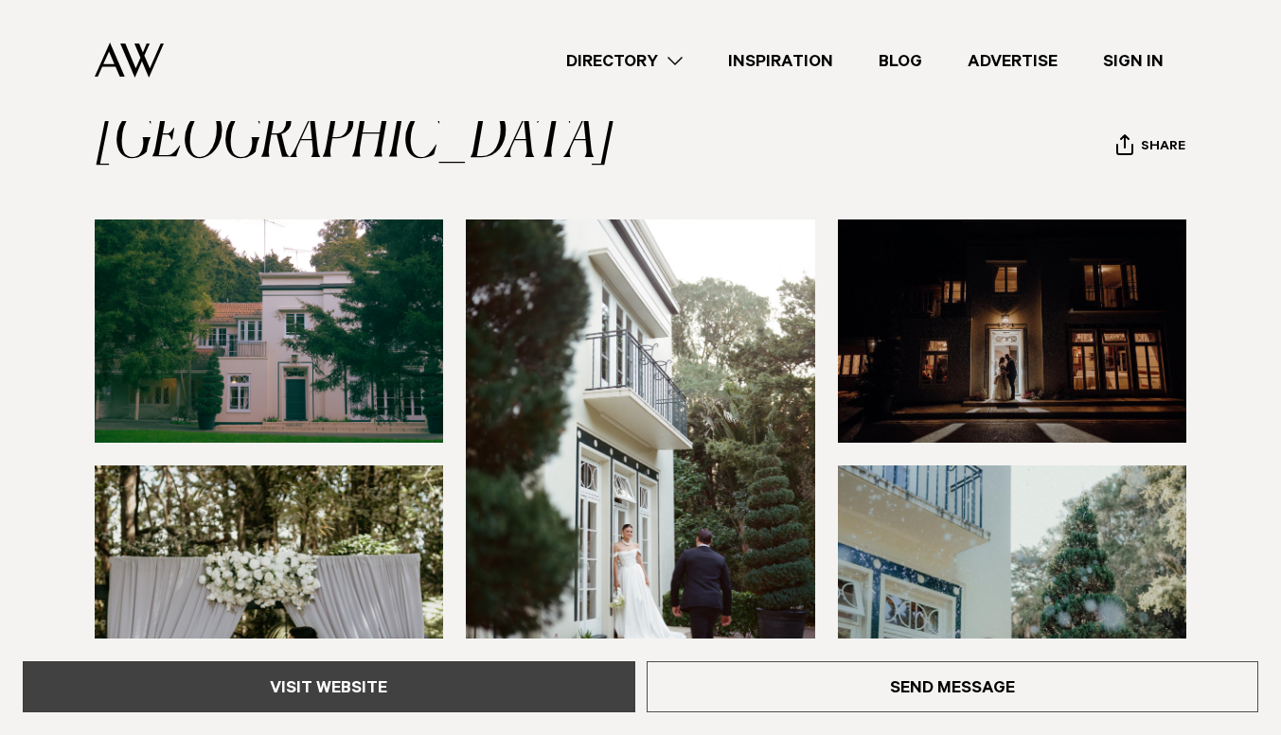
click at [358, 675] on link "Visit Website" at bounding box center [329, 687] width 612 height 51
